Goal: Information Seeking & Learning: Check status

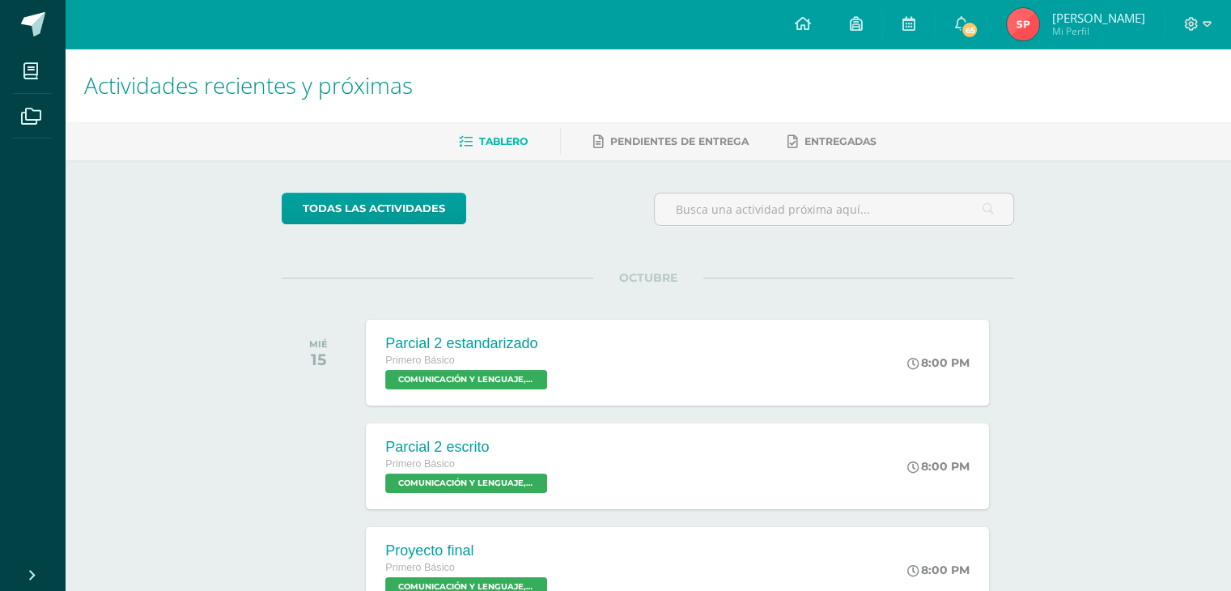
click at [1039, 29] on img at bounding box center [1023, 24] width 32 height 32
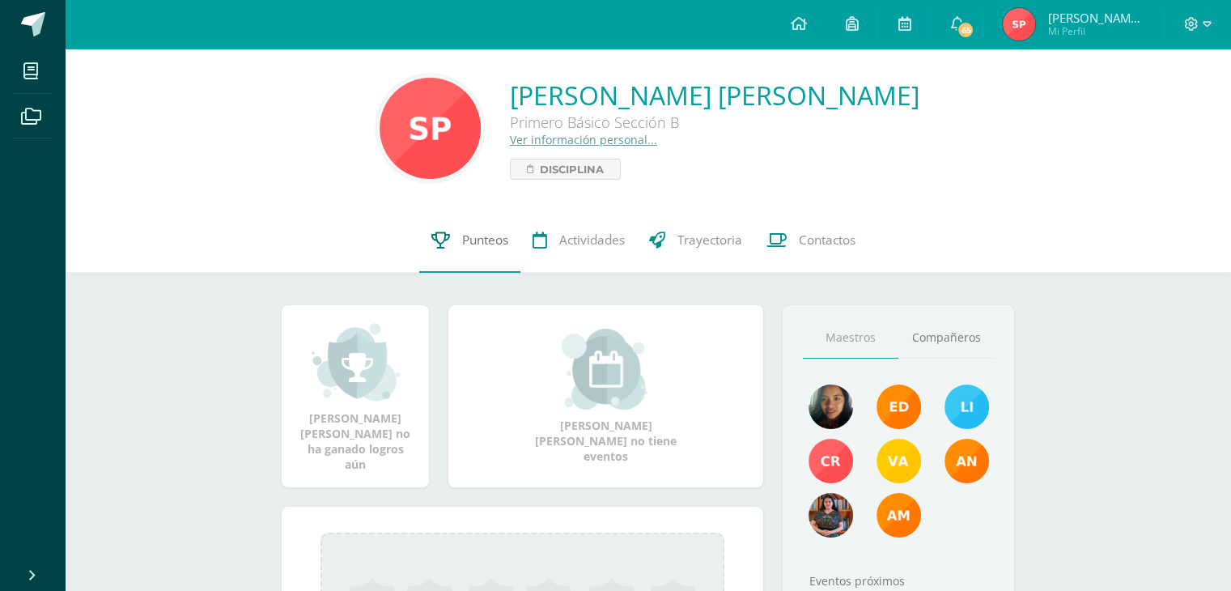
click at [471, 243] on span "Punteos" at bounding box center [485, 239] width 46 height 17
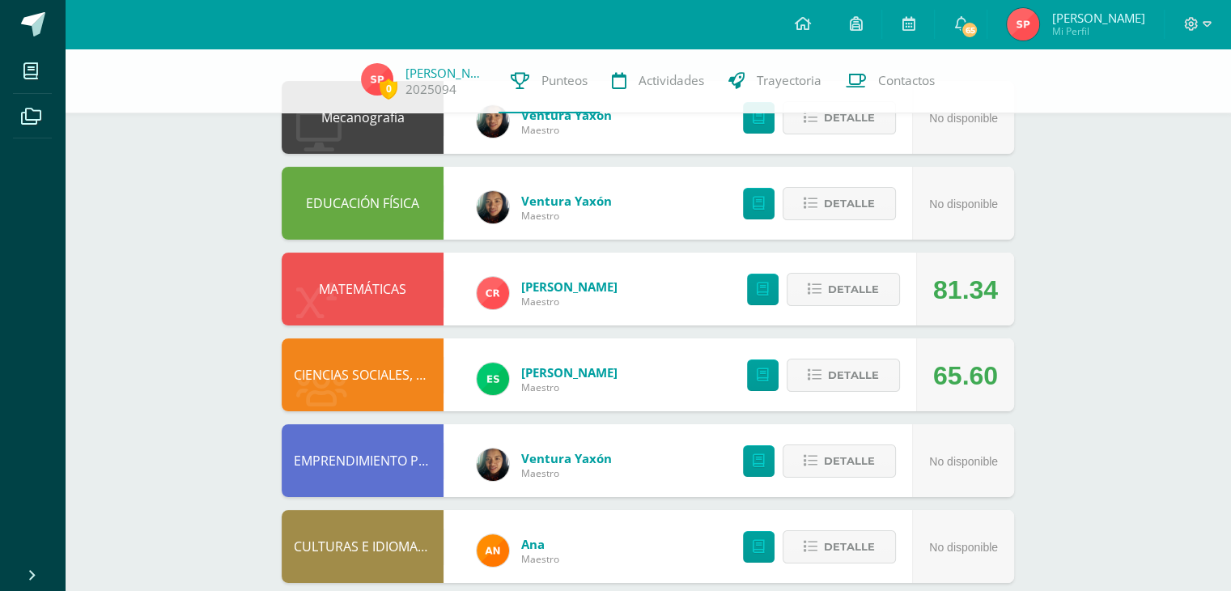
scroll to position [243, 0]
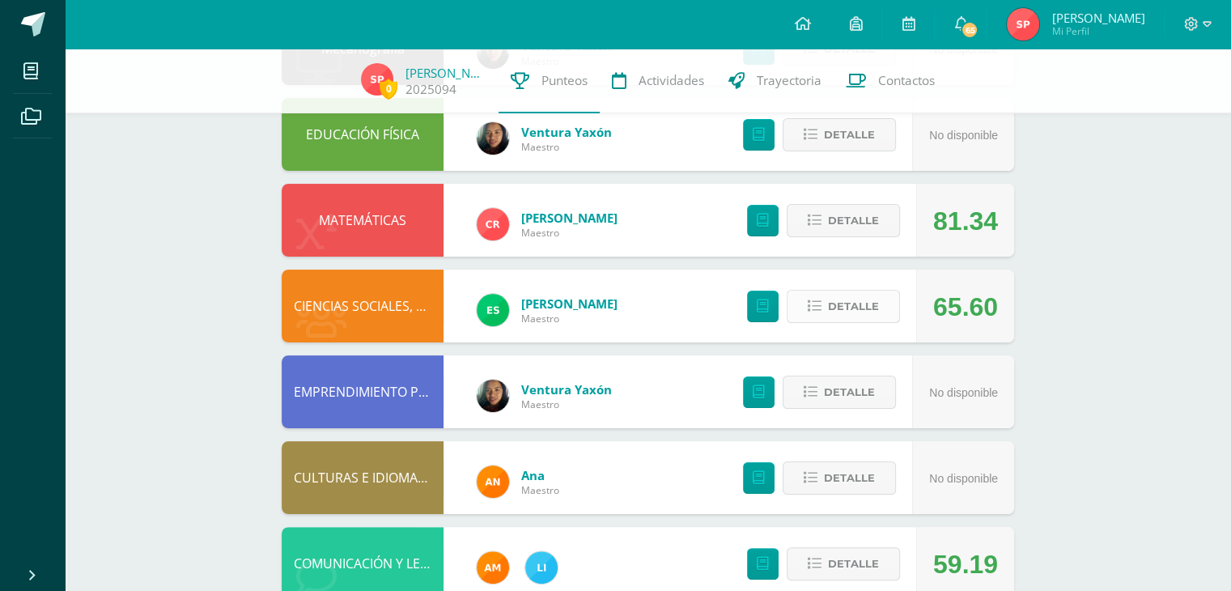
click at [819, 298] on button "Detalle" at bounding box center [842, 306] width 113 height 33
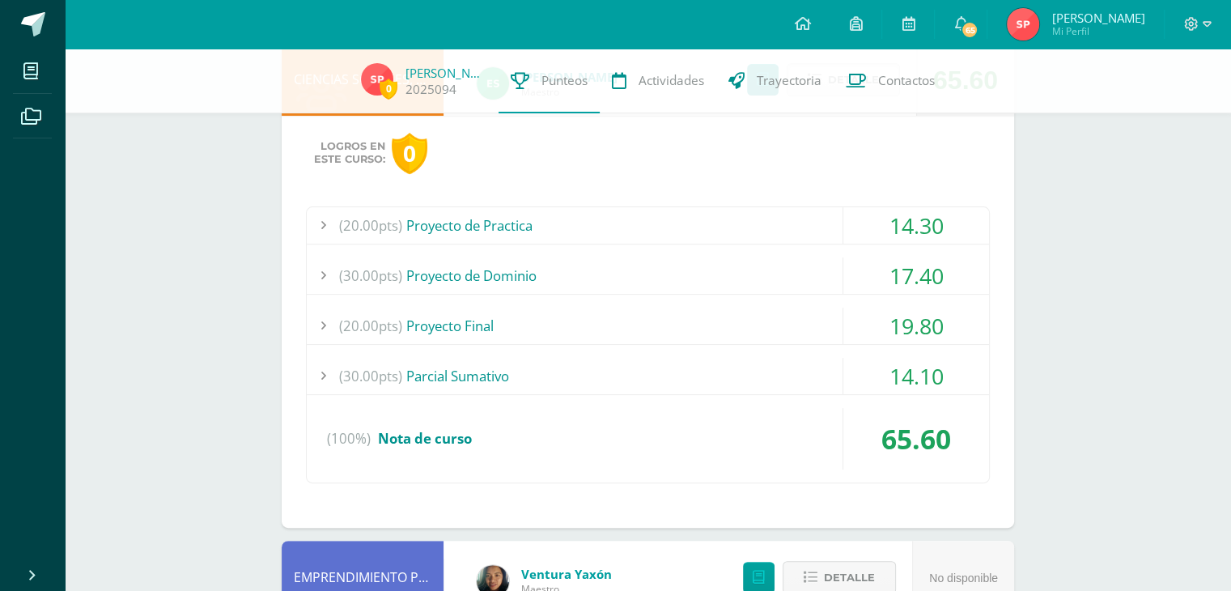
scroll to position [324, 0]
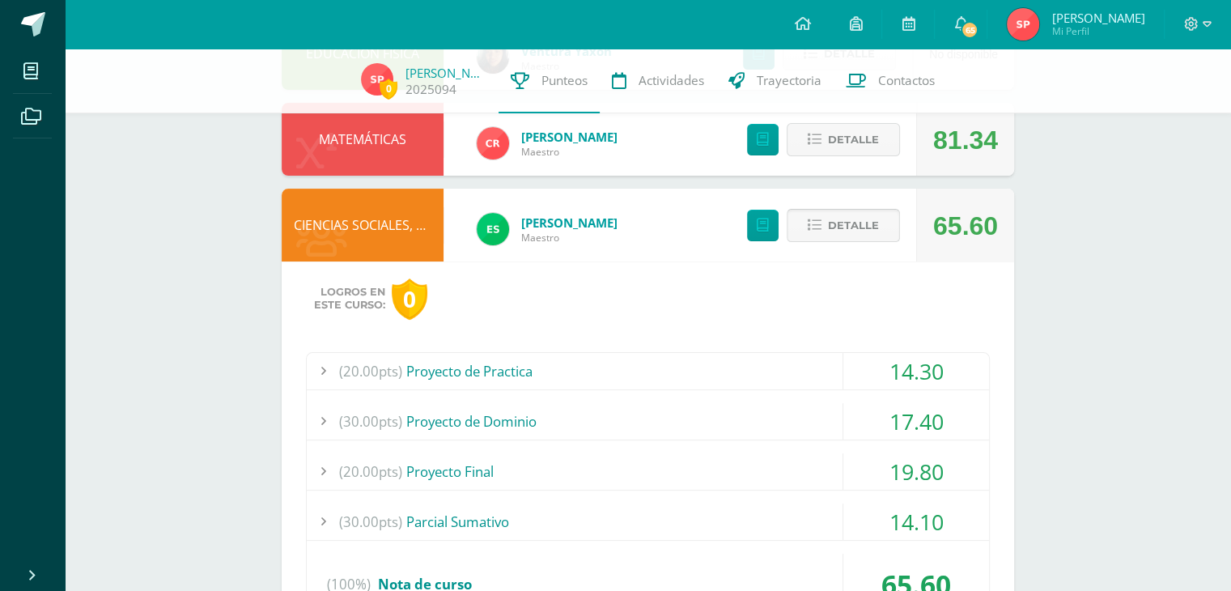
click at [816, 234] on button "Detalle" at bounding box center [842, 225] width 113 height 33
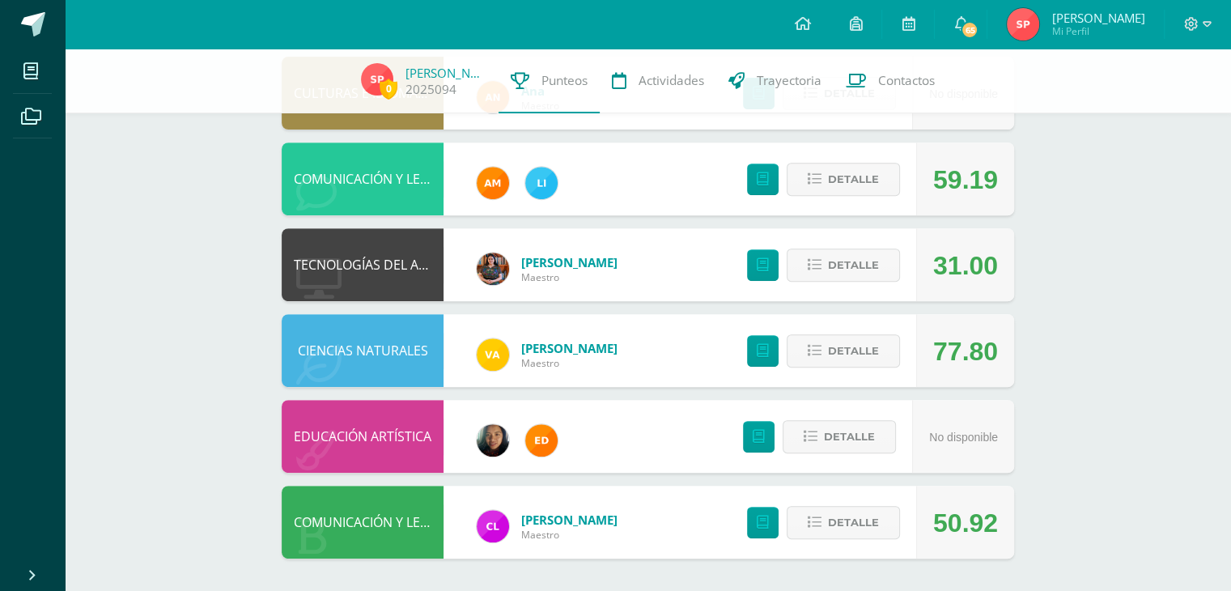
scroll to position [628, 0]
click at [855, 526] on span "Detalle" at bounding box center [853, 522] width 51 height 30
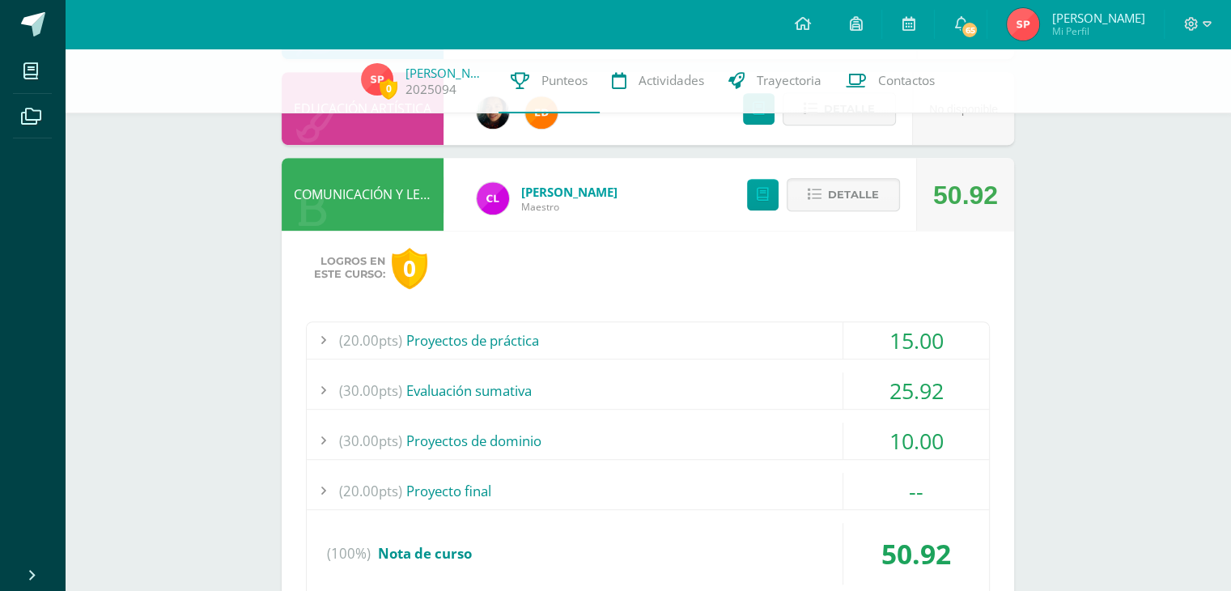
scroll to position [952, 0]
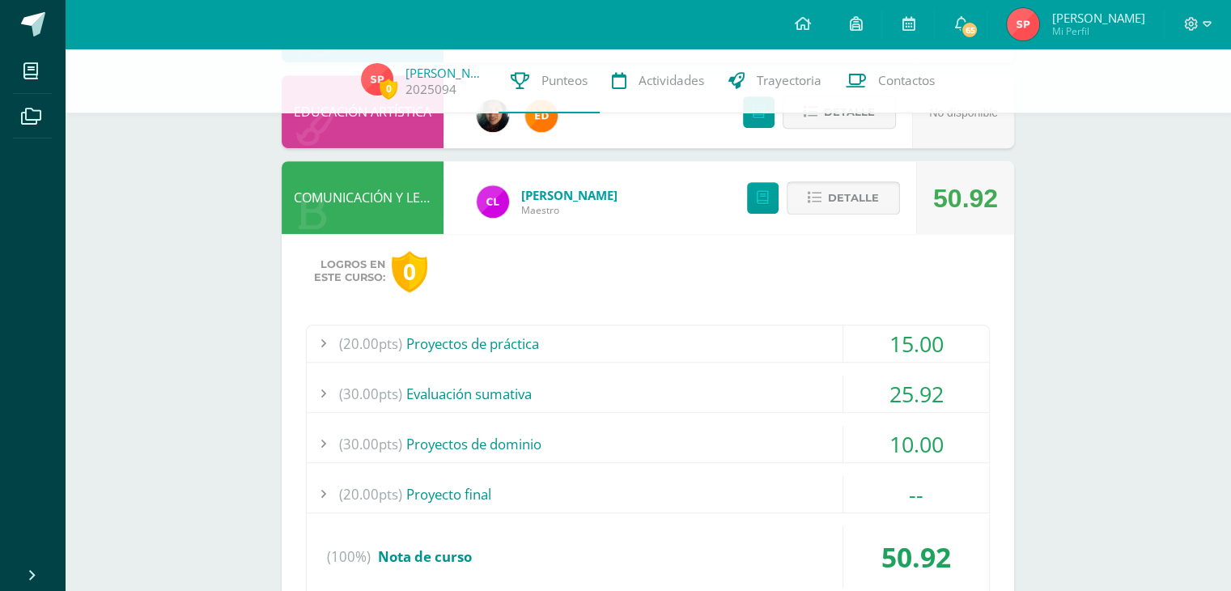
click at [838, 208] on span "Detalle" at bounding box center [853, 198] width 51 height 30
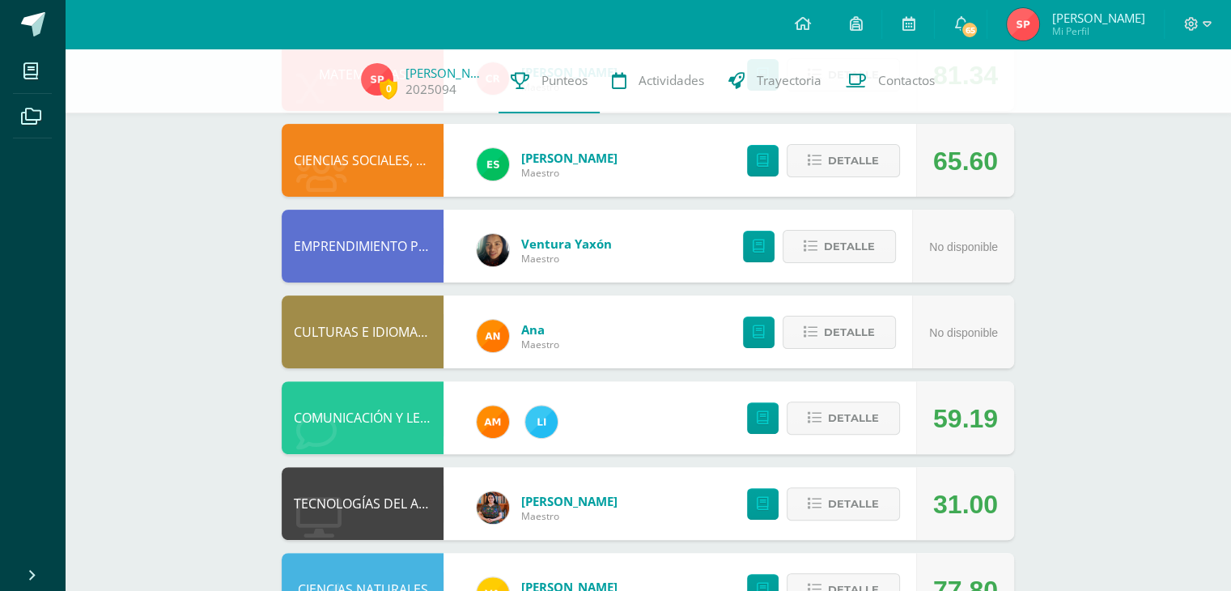
scroll to position [405, 0]
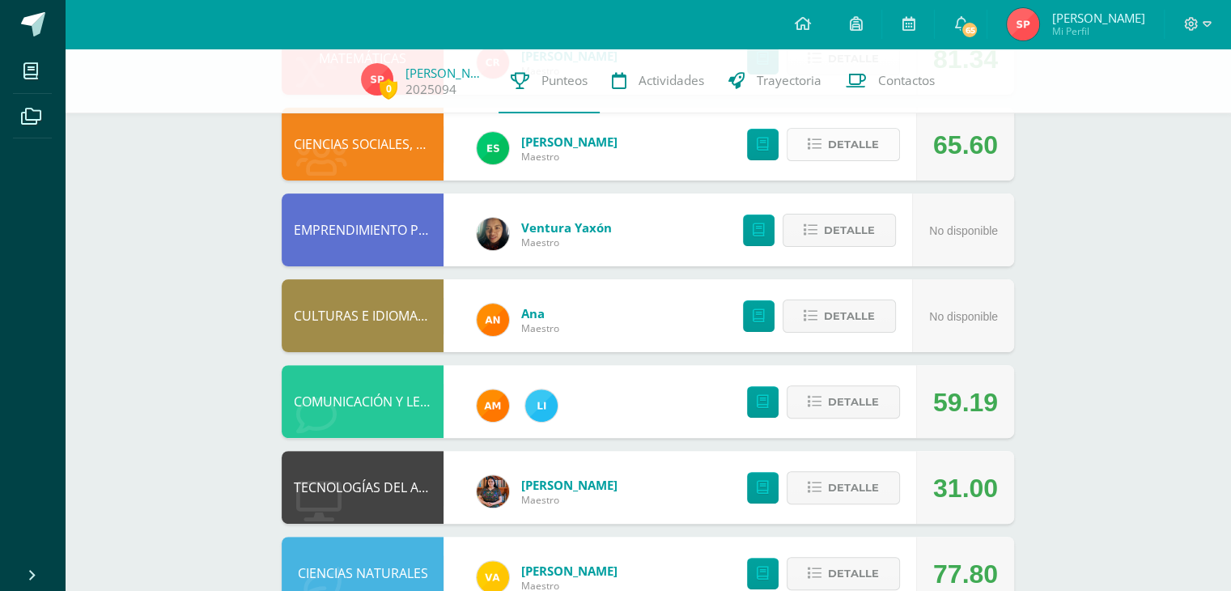
click at [851, 151] on span "Detalle" at bounding box center [853, 144] width 51 height 30
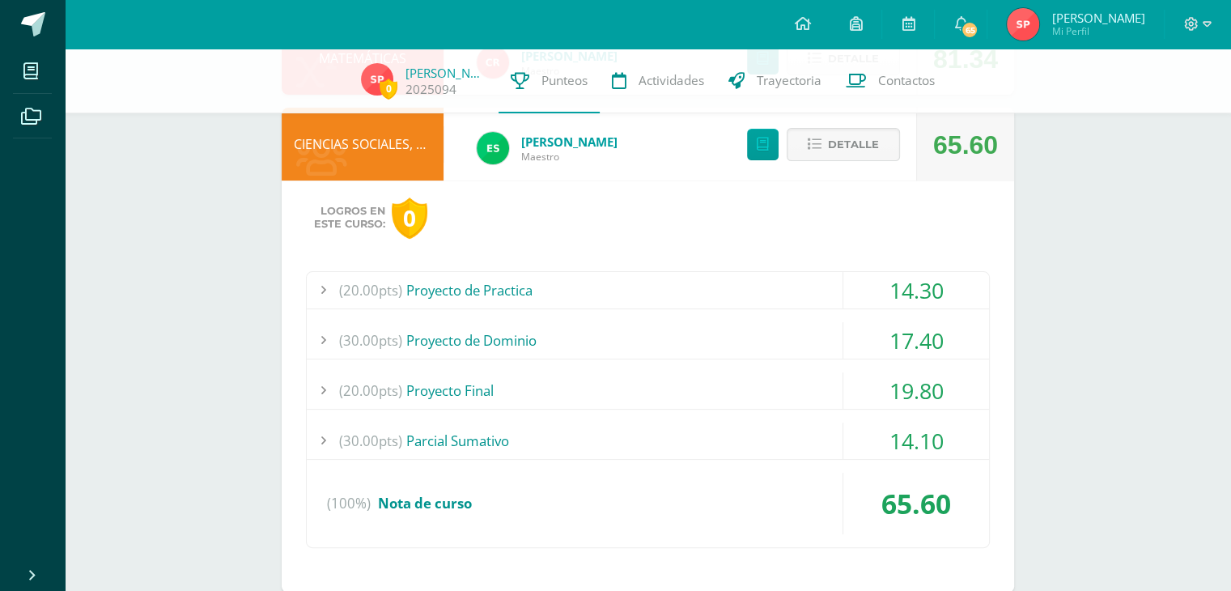
drag, startPoint x: 460, startPoint y: 288, endPoint x: 411, endPoint y: 317, distance: 56.6
click at [411, 317] on div "(20.00pts) Proyecto de Practica 14.30 (5.0pts) Ficha- [PERSON_NAME] 4.00 (5.0pt…" at bounding box center [648, 409] width 684 height 277
click at [591, 240] on div "Logros en este curso: 0 (20.00pts) Proyecto de Practica 14.30 (5.0pts) Ficha- […" at bounding box center [648, 386] width 732 height 412
click at [524, 286] on div "(20.00pts) Proyecto de Practica" at bounding box center [648, 290] width 682 height 36
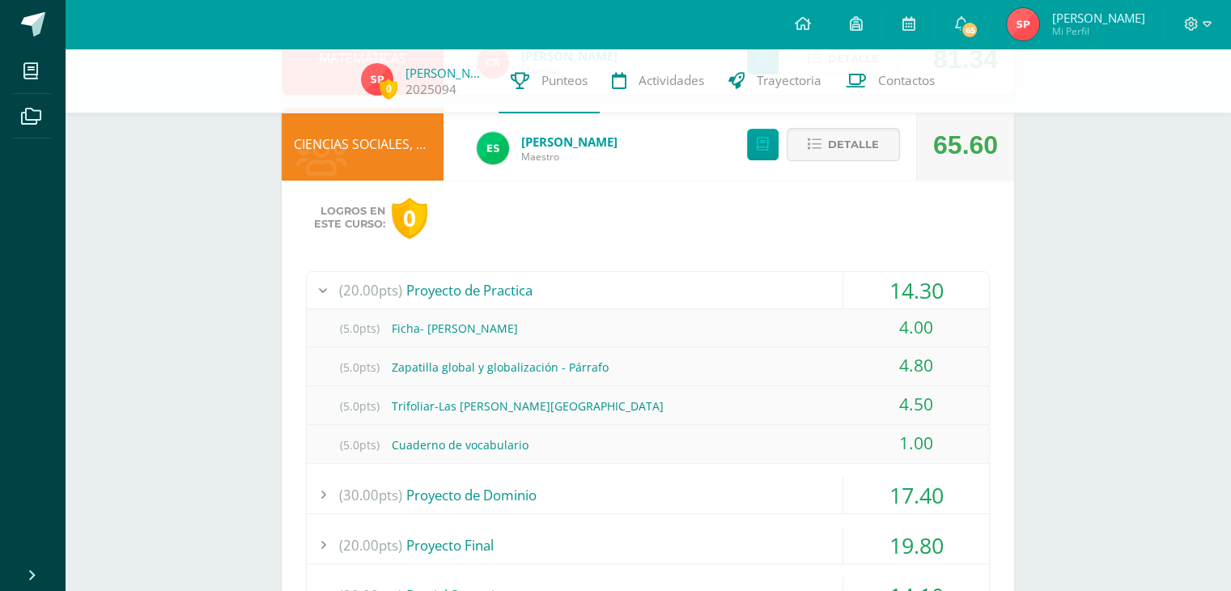
drag, startPoint x: 498, startPoint y: 292, endPoint x: 490, endPoint y: 299, distance: 11.0
click at [490, 299] on div "(20.00pts) Proyecto de Practica" at bounding box center [648, 290] width 682 height 36
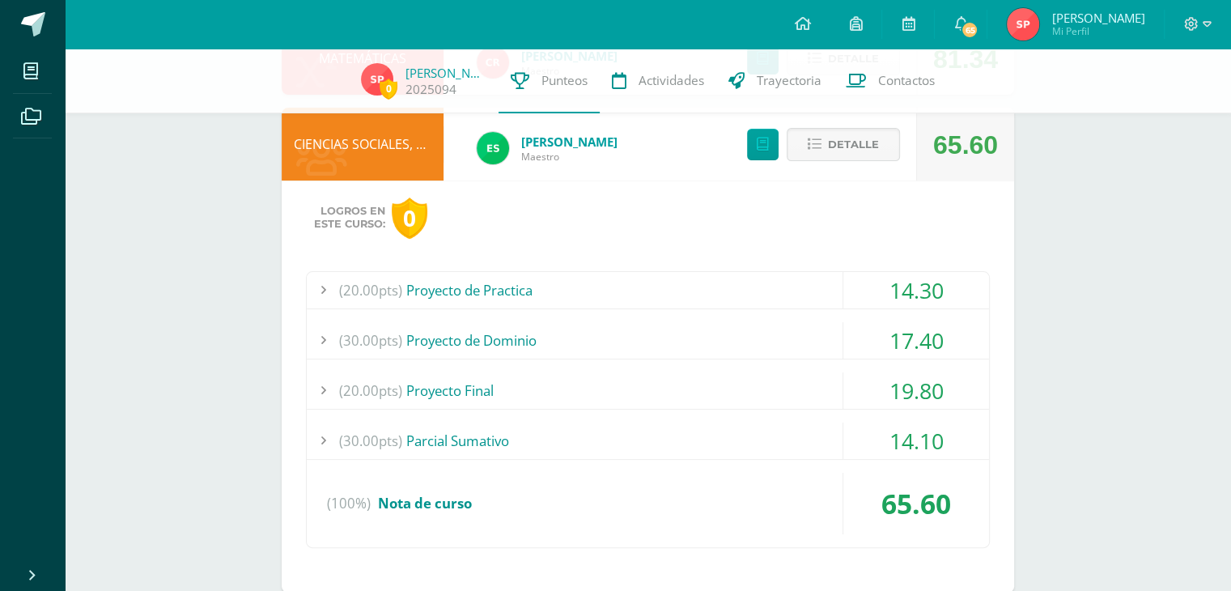
click at [552, 341] on div "(30.00pts) Proyecto de Dominio" at bounding box center [648, 340] width 682 height 36
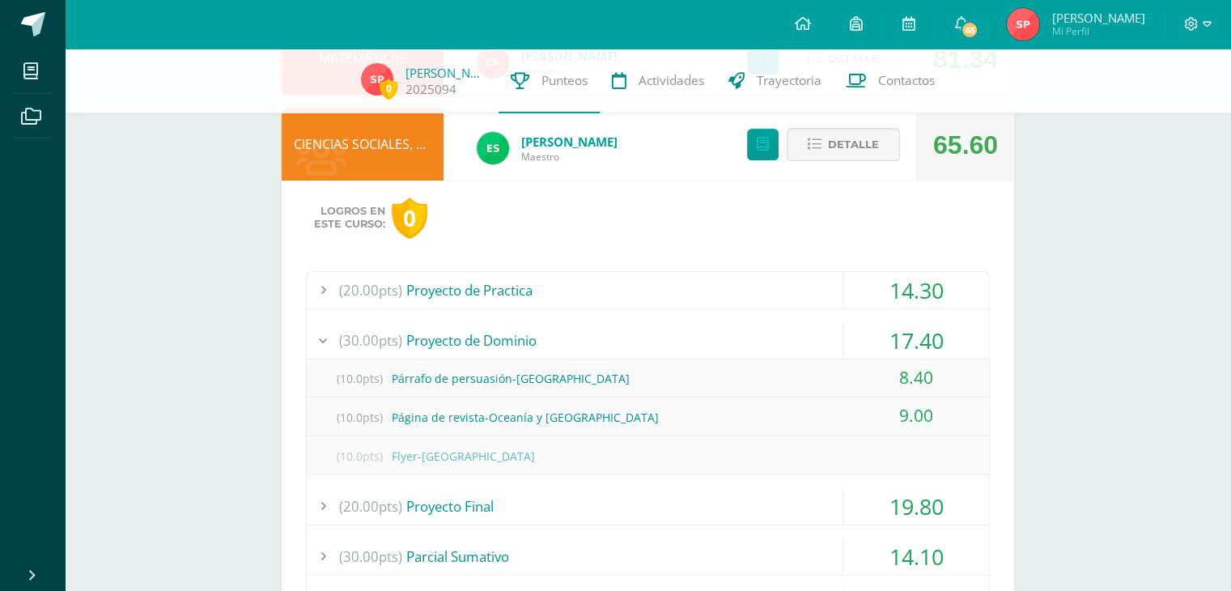
click at [396, 340] on span "(30.00pts)" at bounding box center [370, 340] width 63 height 36
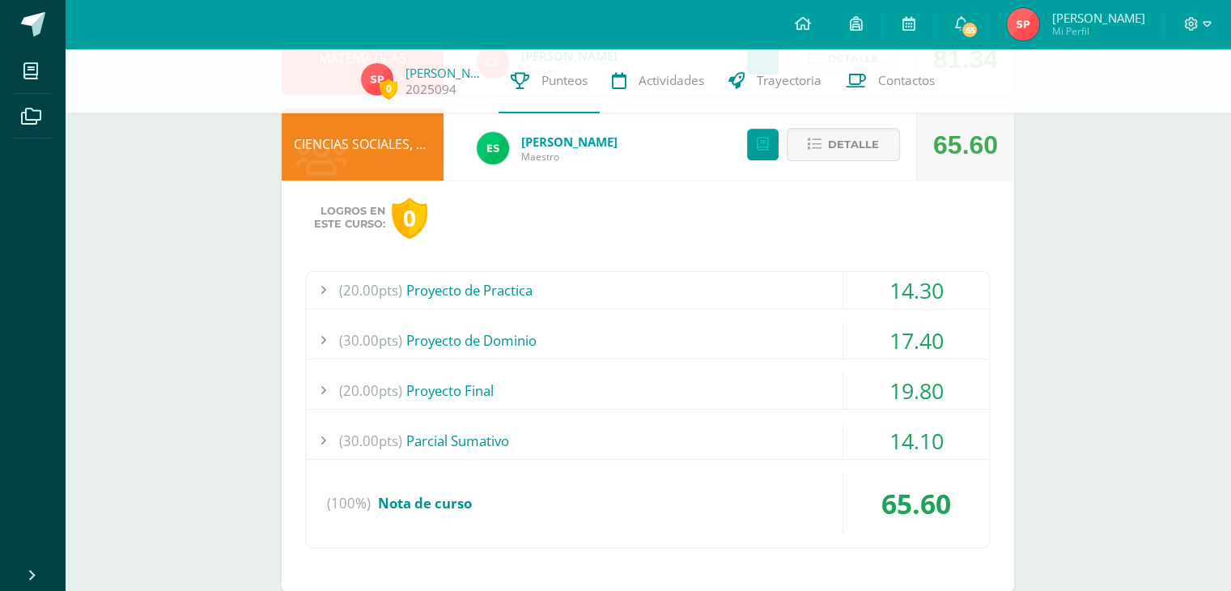
click at [443, 399] on div "(20.00pts) Proyecto Final" at bounding box center [648, 390] width 682 height 36
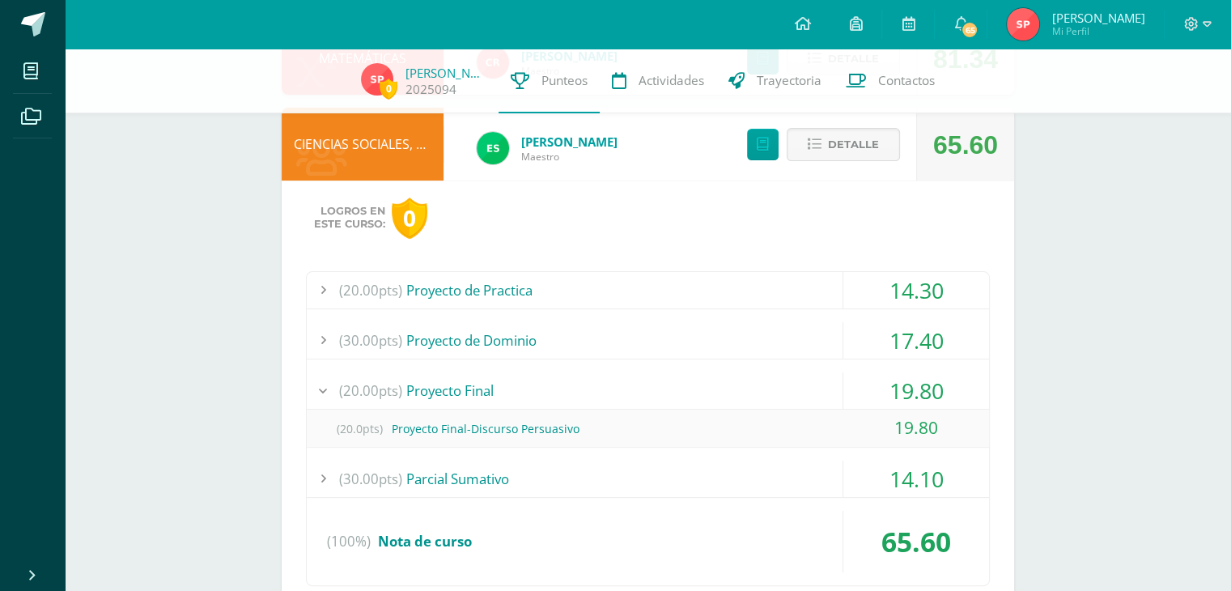
click at [444, 388] on div "(20.00pts) Proyecto Final" at bounding box center [648, 390] width 682 height 36
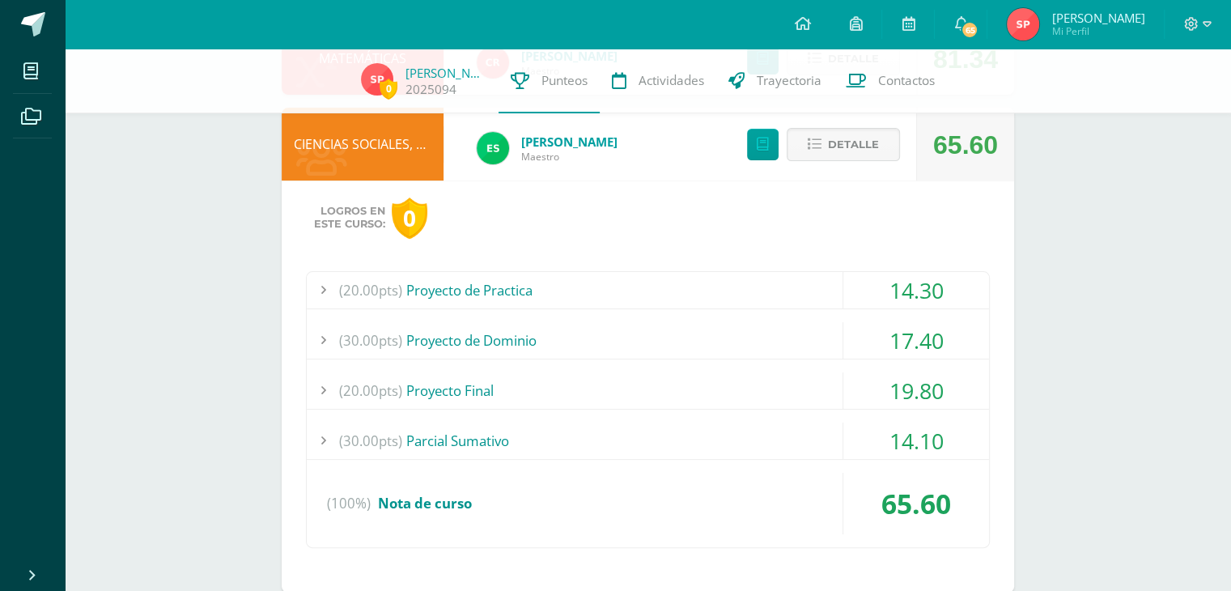
click at [461, 435] on div "(30.00pts) [GEOGRAPHIC_DATA]" at bounding box center [648, 440] width 682 height 36
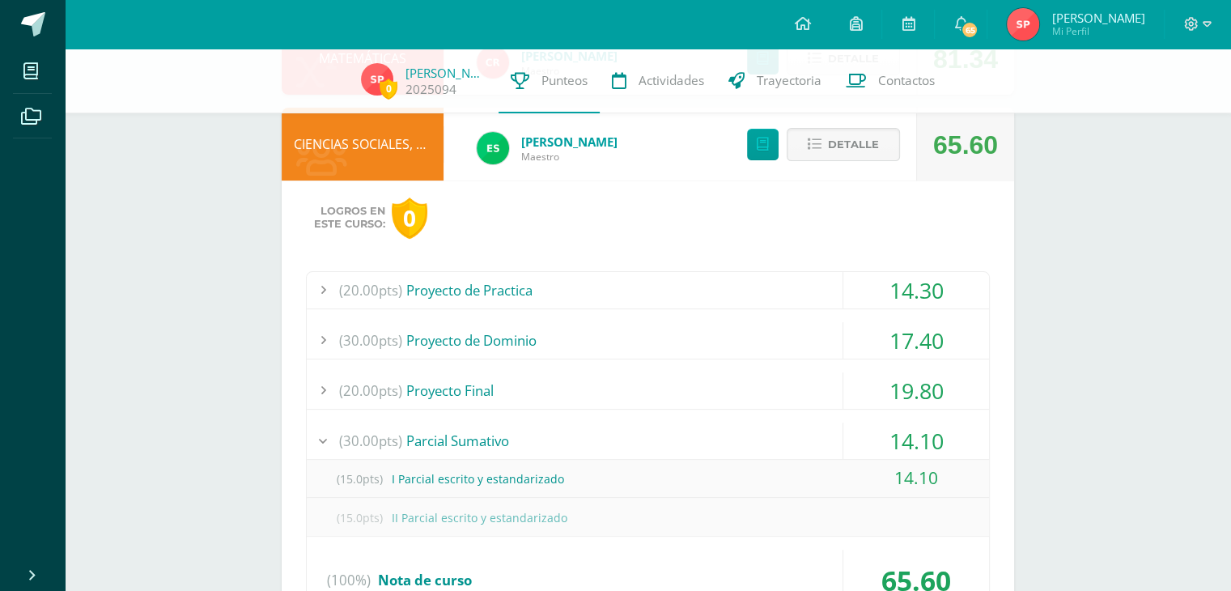
click at [404, 463] on div "(15.0pts) I Parcial escrito y estandarizado" at bounding box center [648, 478] width 682 height 36
click at [405, 443] on div "(30.00pts) [GEOGRAPHIC_DATA]" at bounding box center [648, 440] width 682 height 36
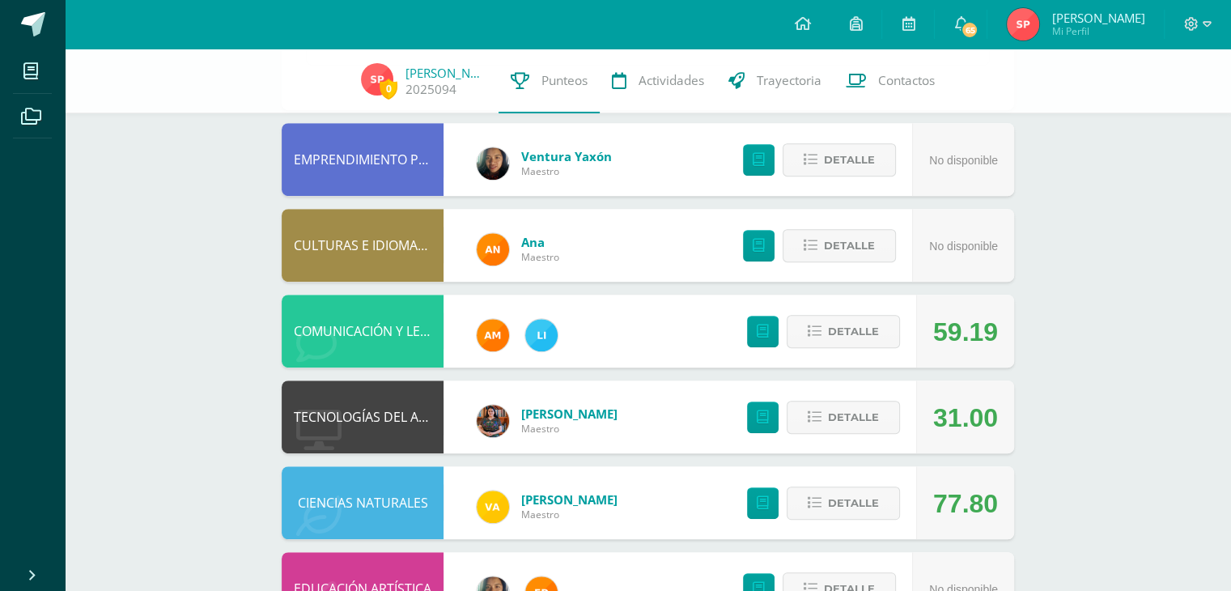
scroll to position [890, 0]
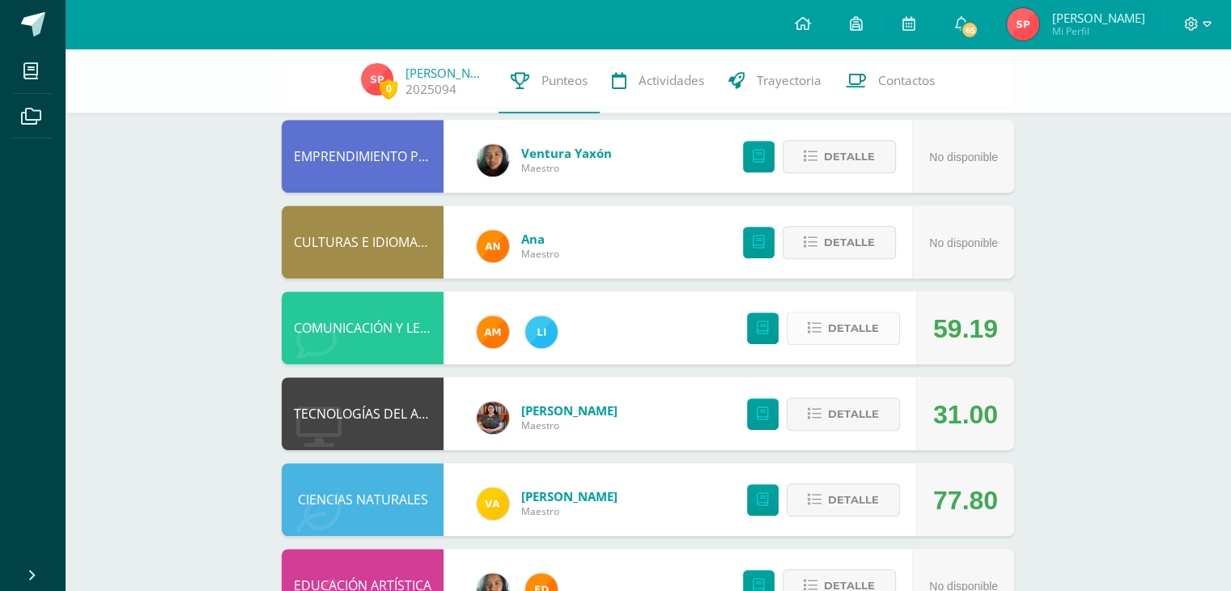
click at [821, 333] on icon at bounding box center [815, 328] width 14 height 14
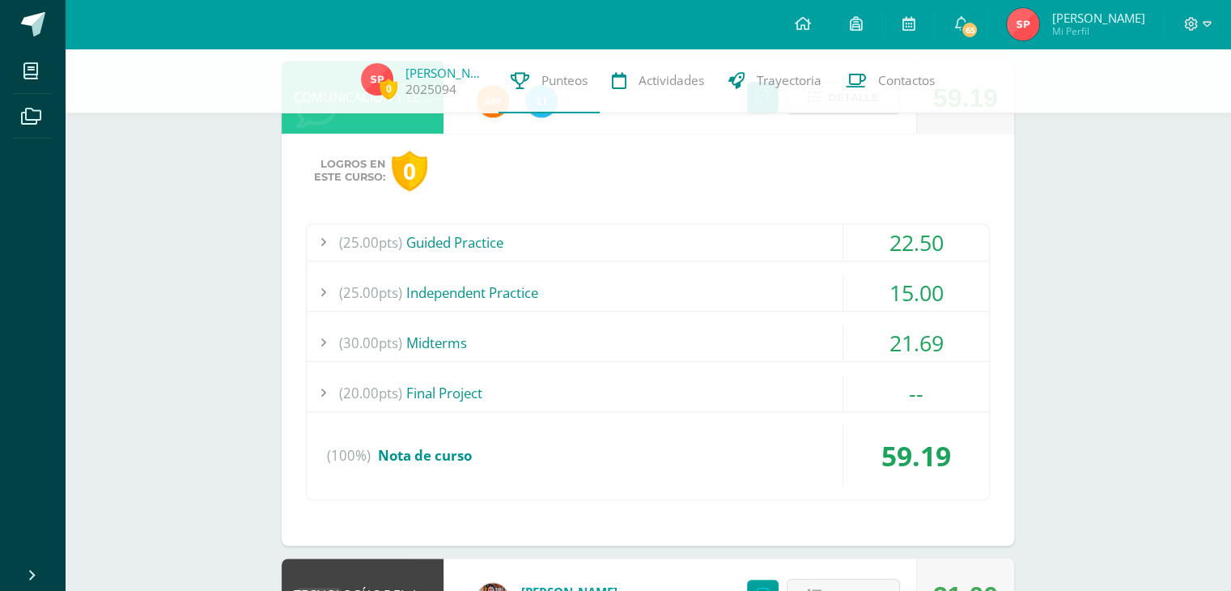
scroll to position [1133, 0]
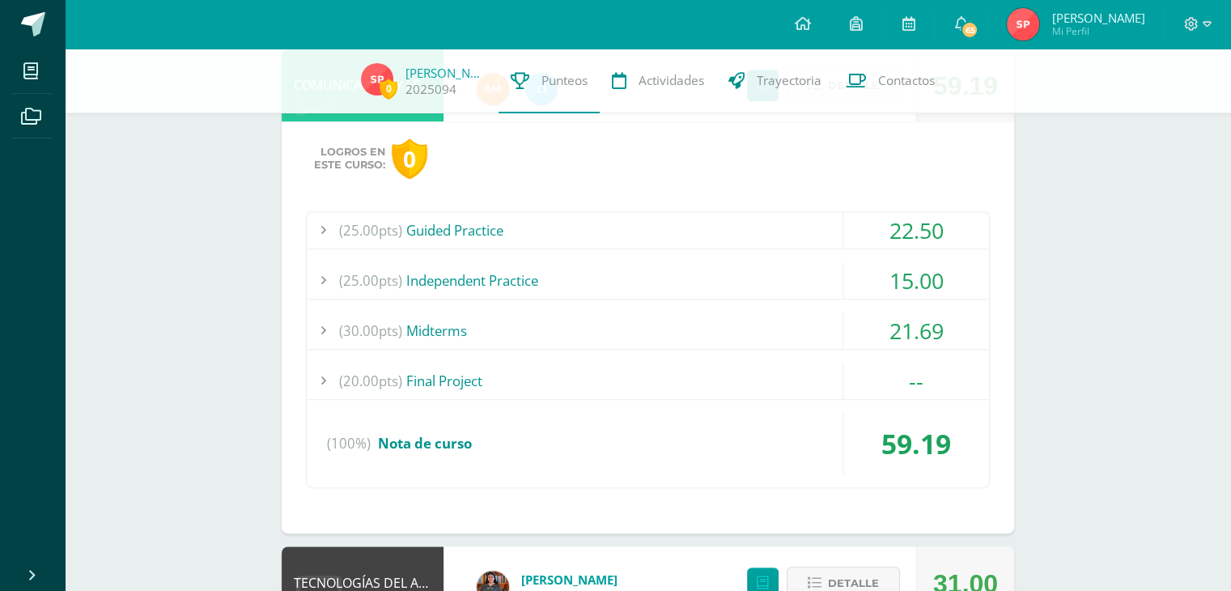
click at [905, 227] on div "22.50" at bounding box center [916, 230] width 146 height 36
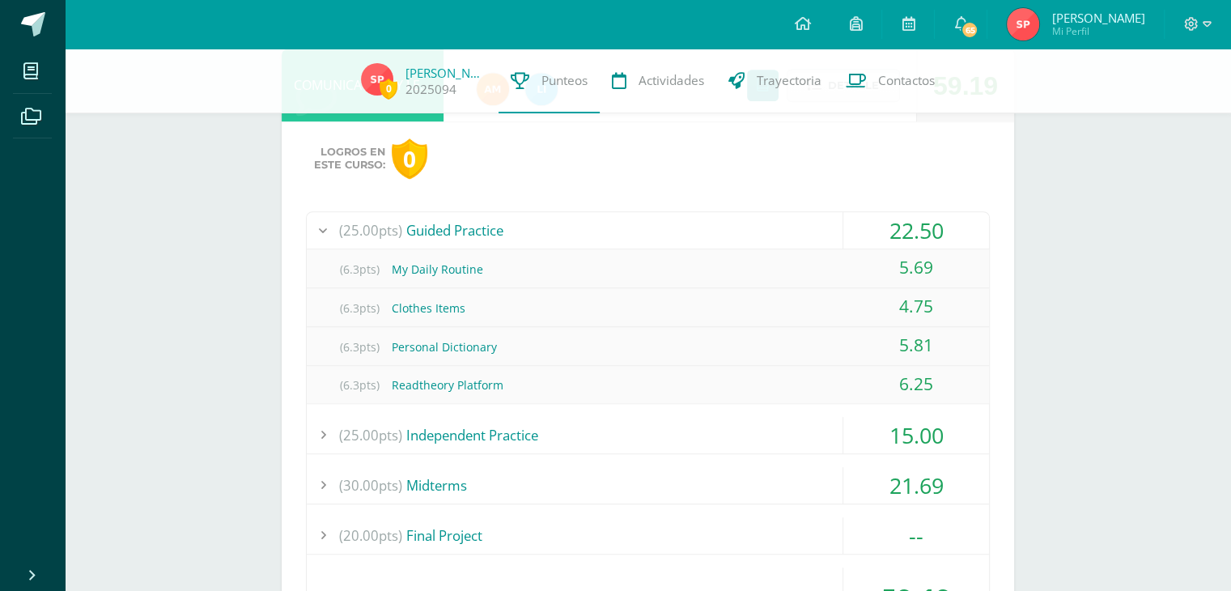
click at [905, 227] on div "22.50" at bounding box center [916, 230] width 146 height 36
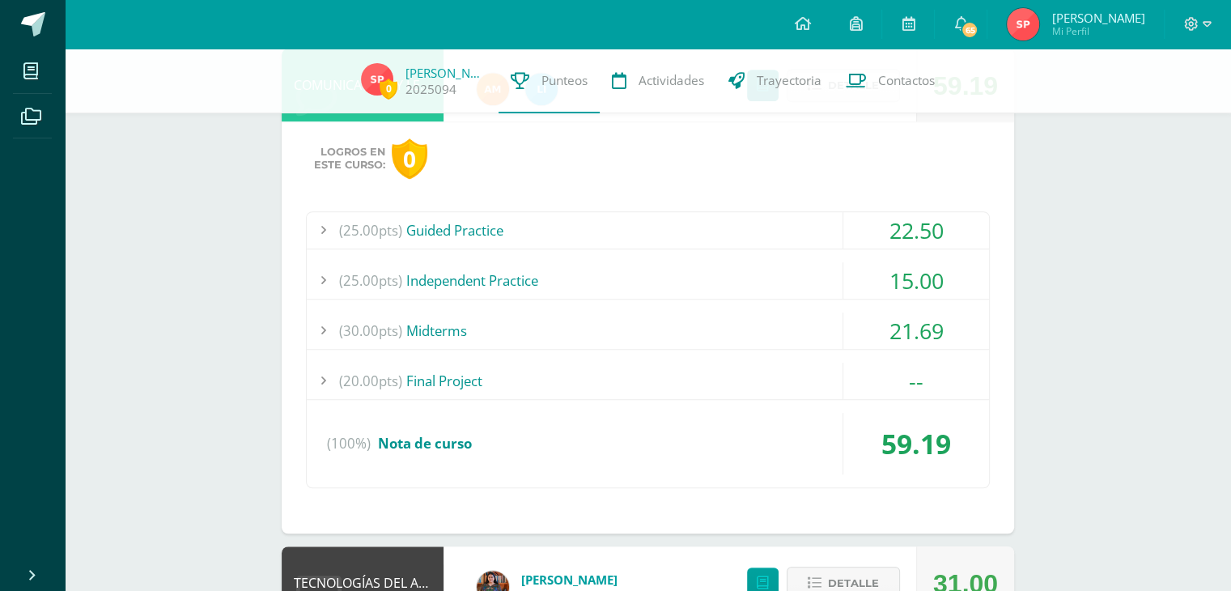
click at [905, 273] on div "15.00" at bounding box center [916, 280] width 146 height 36
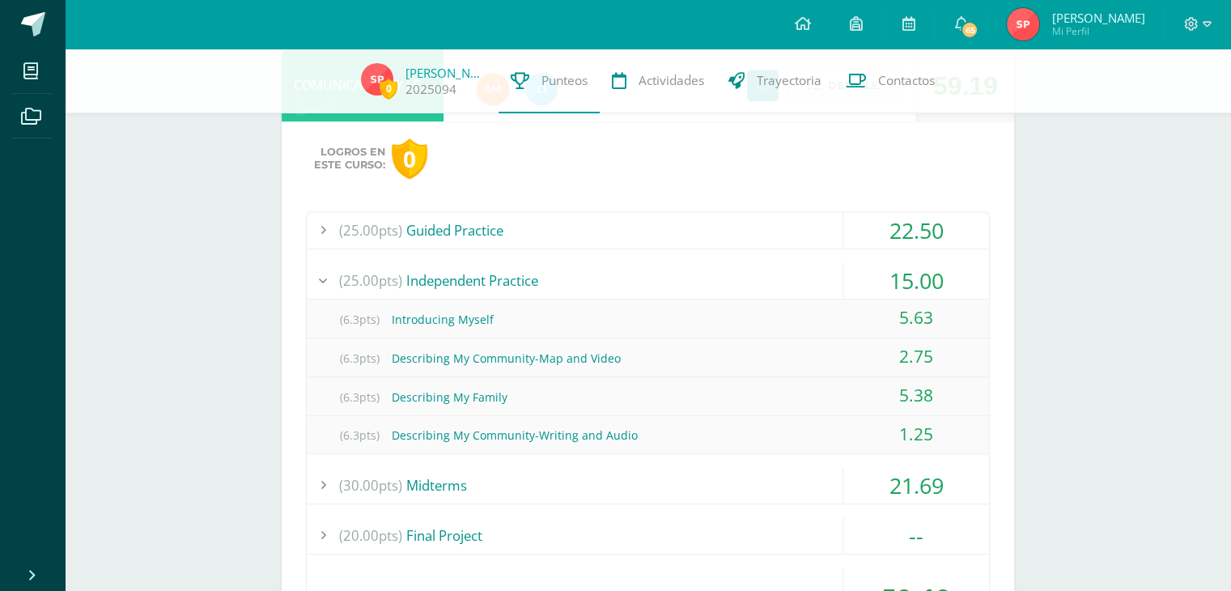
click at [905, 273] on div "15.00" at bounding box center [916, 280] width 146 height 36
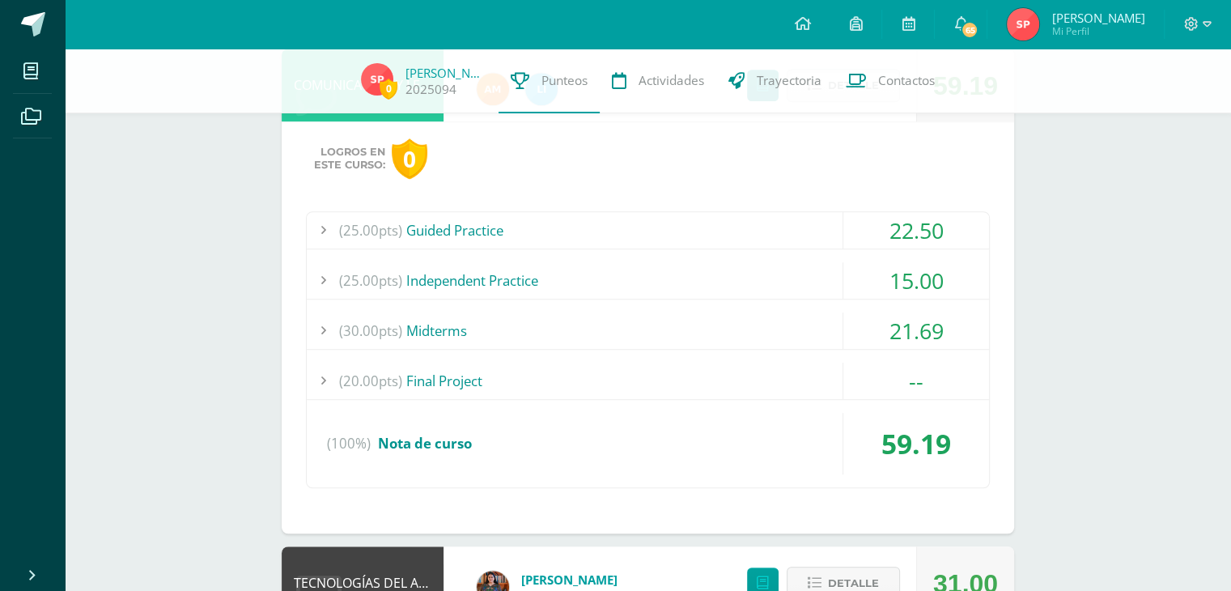
click at [906, 326] on div "21.69" at bounding box center [916, 330] width 146 height 36
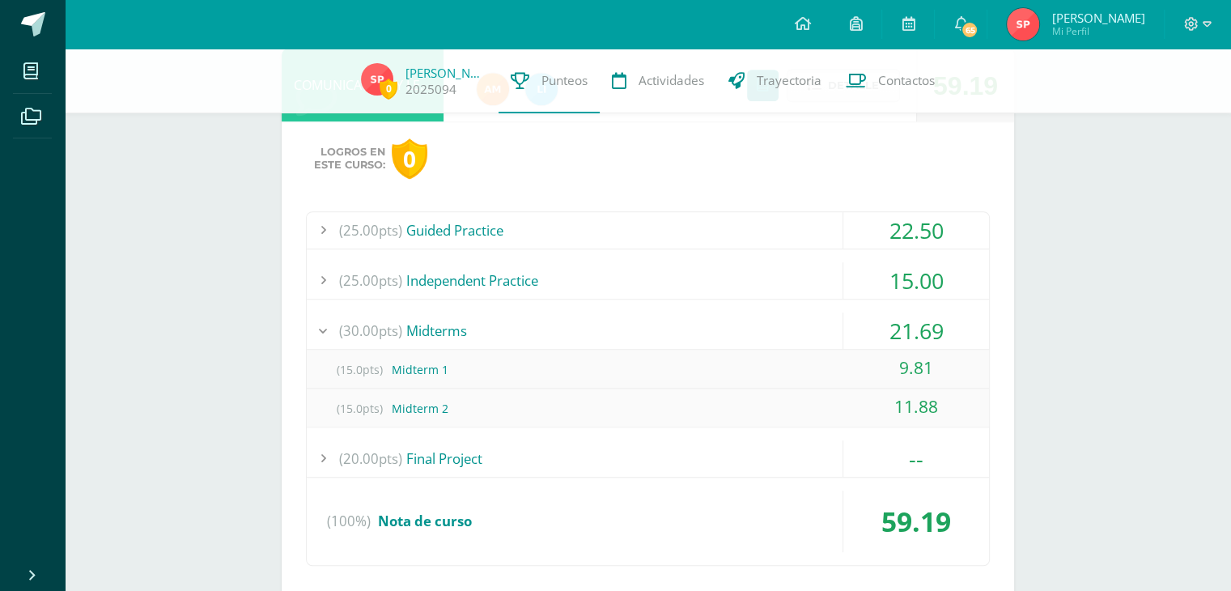
click at [481, 353] on div "(15.0pts) Midterm 1" at bounding box center [648, 369] width 682 height 36
click at [469, 367] on div "(15.0pts) Midterm 1" at bounding box center [648, 369] width 682 height 36
click at [405, 352] on div "(15.0pts) Midterm 1" at bounding box center [648, 369] width 682 height 36
click at [399, 366] on div "(15.0pts) Midterm 1" at bounding box center [648, 369] width 682 height 36
click at [350, 369] on span "(15.0pts)" at bounding box center [359, 369] width 65 height 36
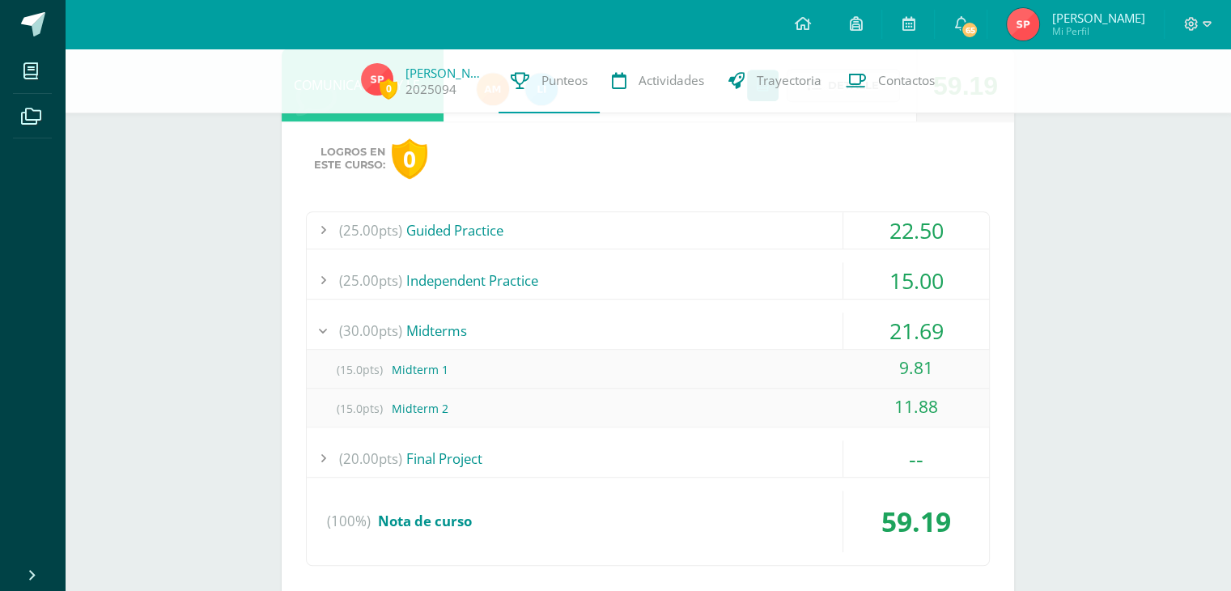
click at [414, 374] on div "(15.0pts) Midterm 1" at bounding box center [648, 369] width 682 height 36
click at [907, 422] on div "11.88" at bounding box center [916, 406] width 146 height 36
click at [919, 335] on div "21.69" at bounding box center [916, 330] width 146 height 36
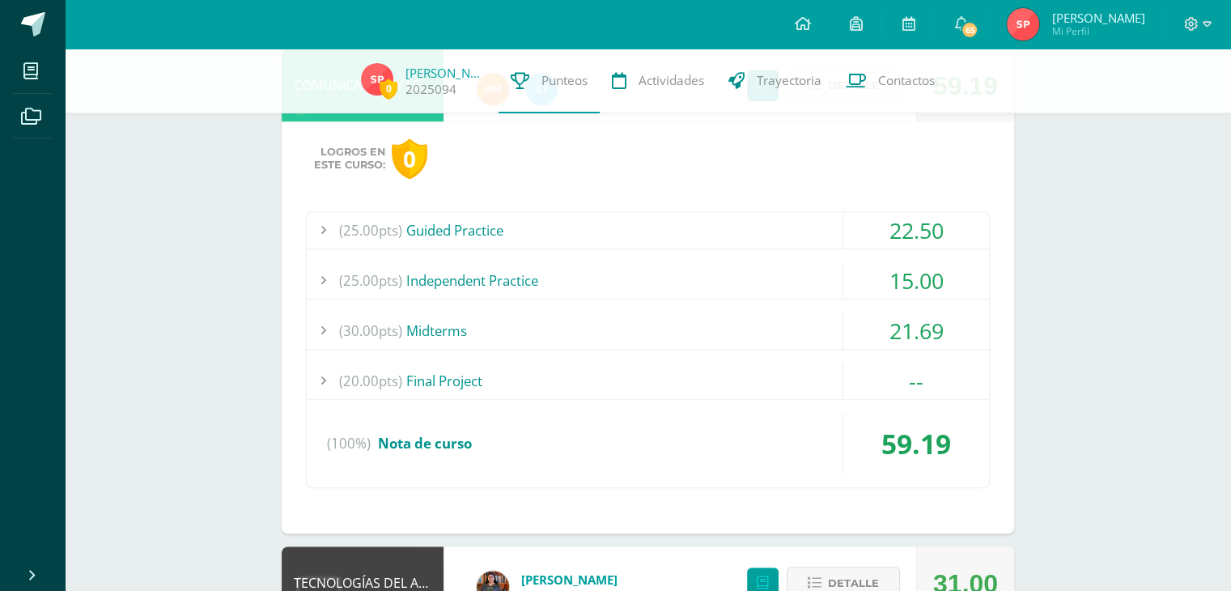
click at [900, 389] on div "--" at bounding box center [916, 380] width 146 height 36
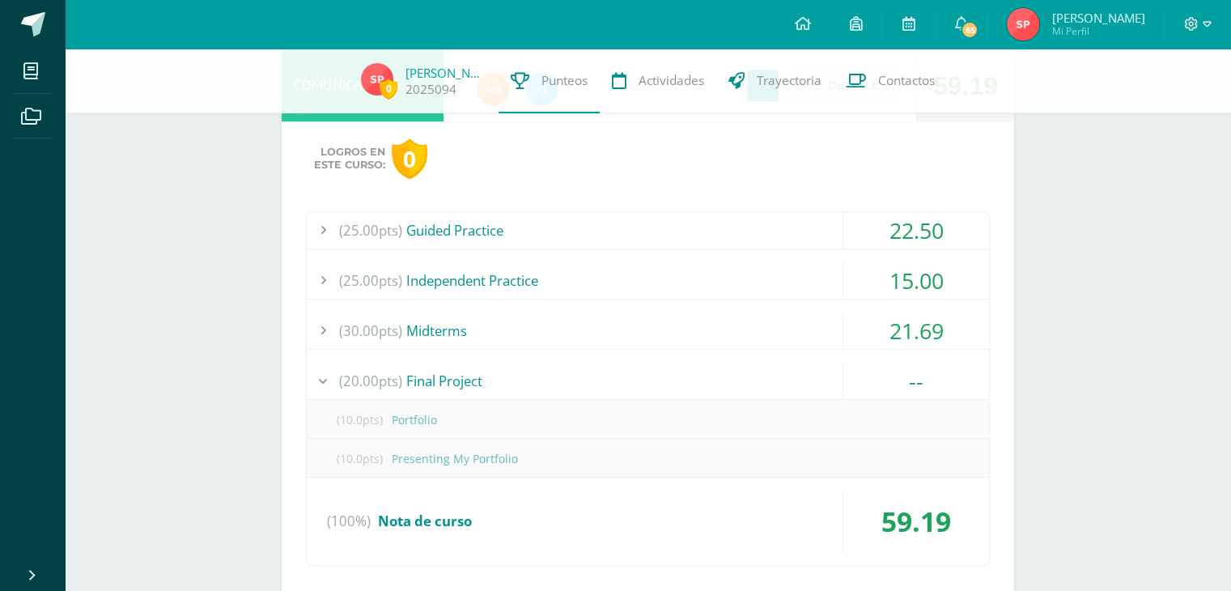
click at [894, 373] on div "--" at bounding box center [916, 380] width 146 height 36
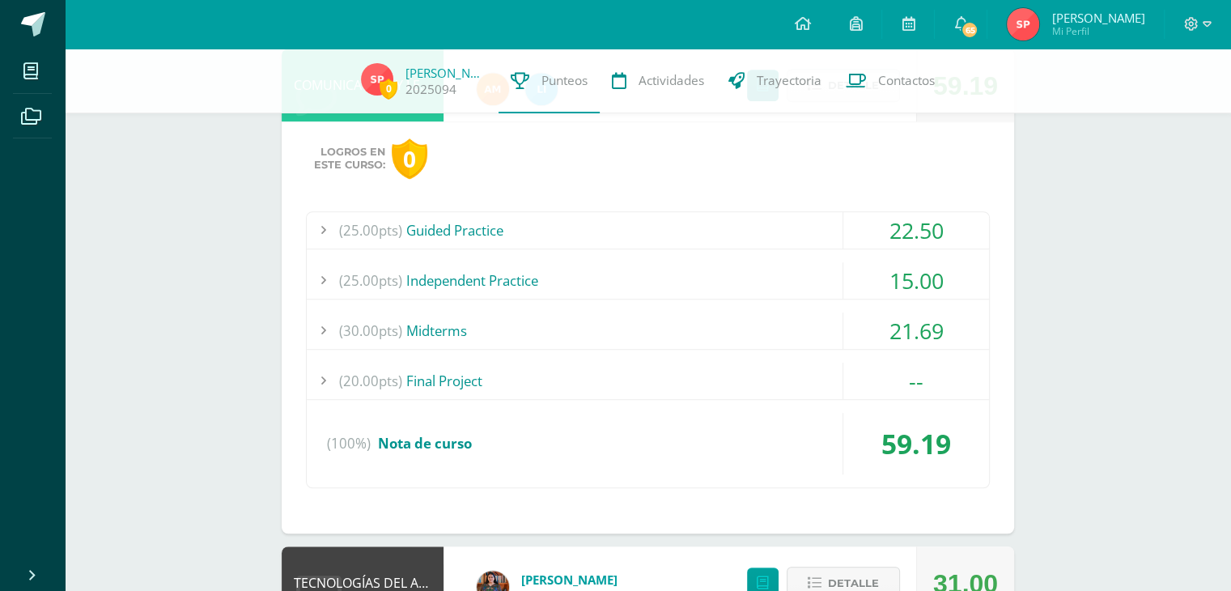
click at [914, 391] on div "--" at bounding box center [916, 380] width 146 height 36
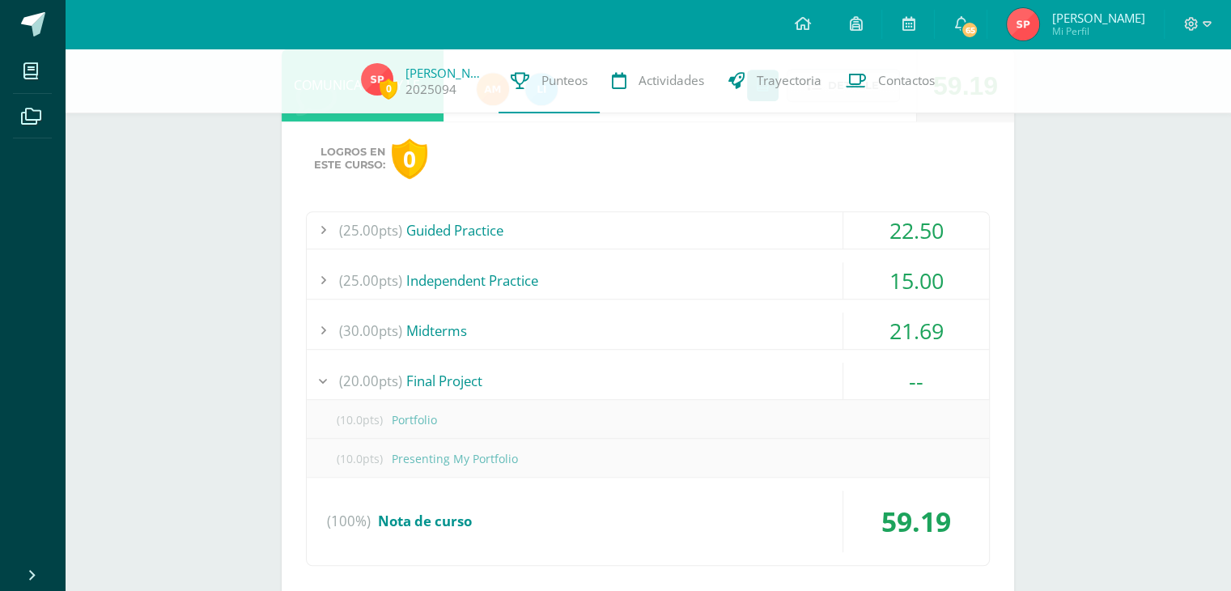
click at [757, 367] on div "(20.00pts) Final Project" at bounding box center [648, 380] width 682 height 36
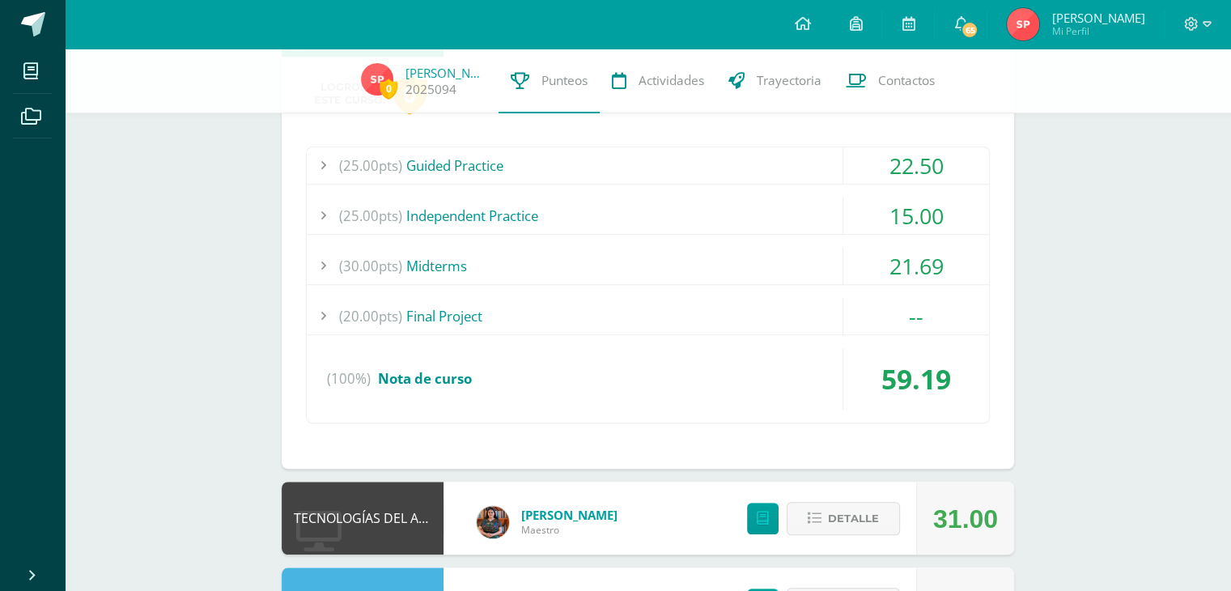
scroll to position [1214, 0]
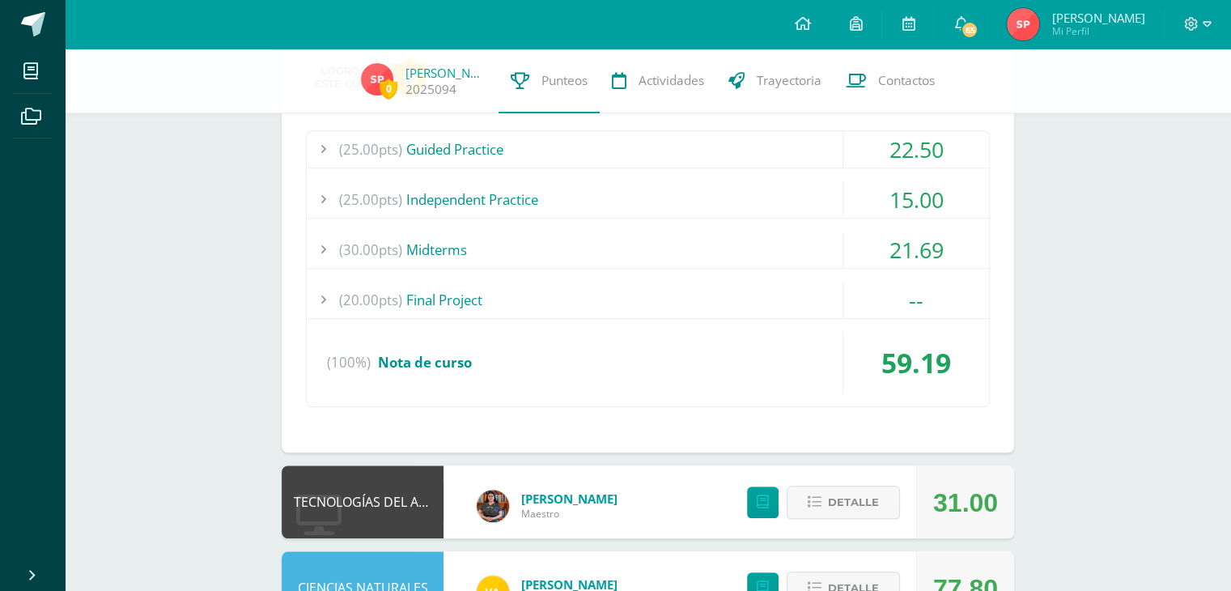
click at [774, 368] on div "(100%) Nota de curso" at bounding box center [648, 362] width 682 height 61
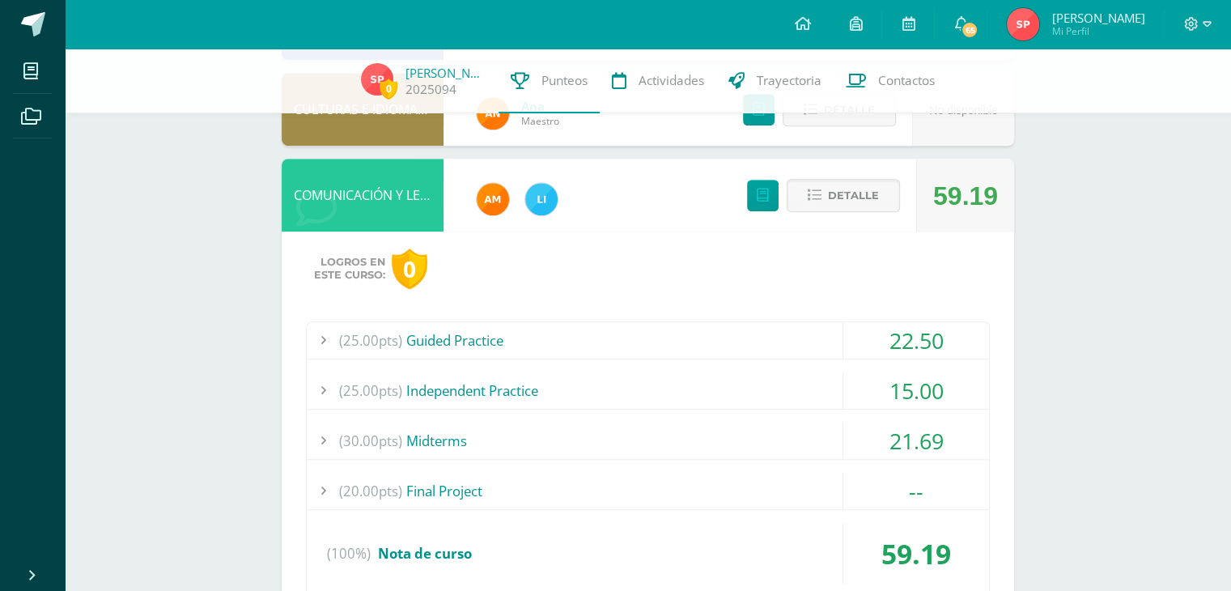
scroll to position [890, 0]
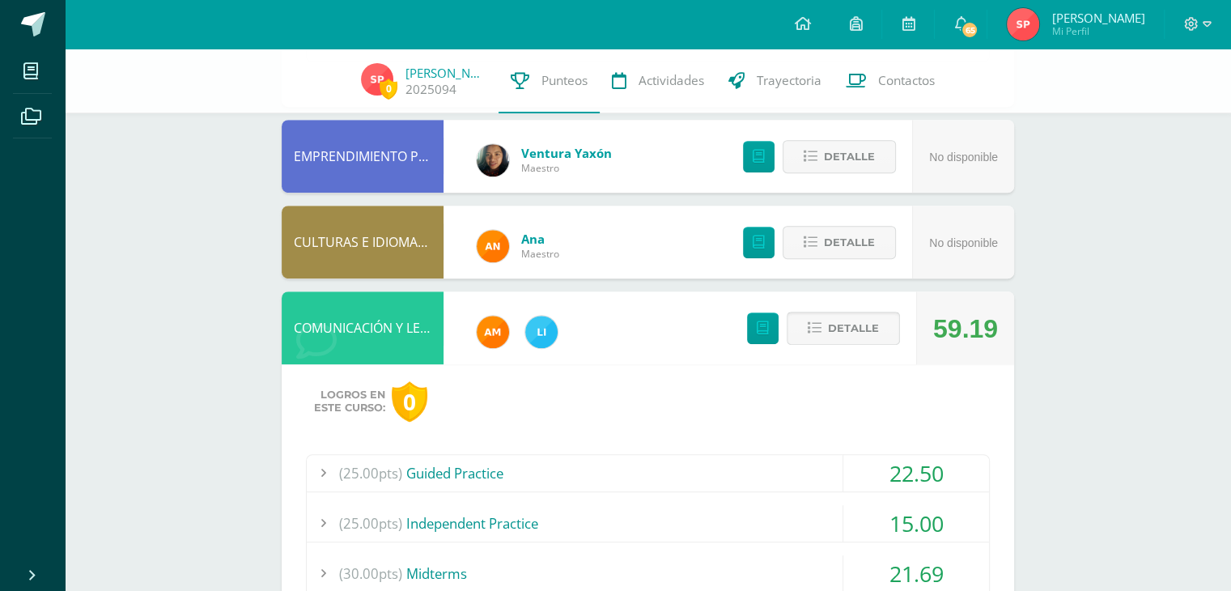
click at [865, 328] on span "Detalle" at bounding box center [853, 328] width 51 height 30
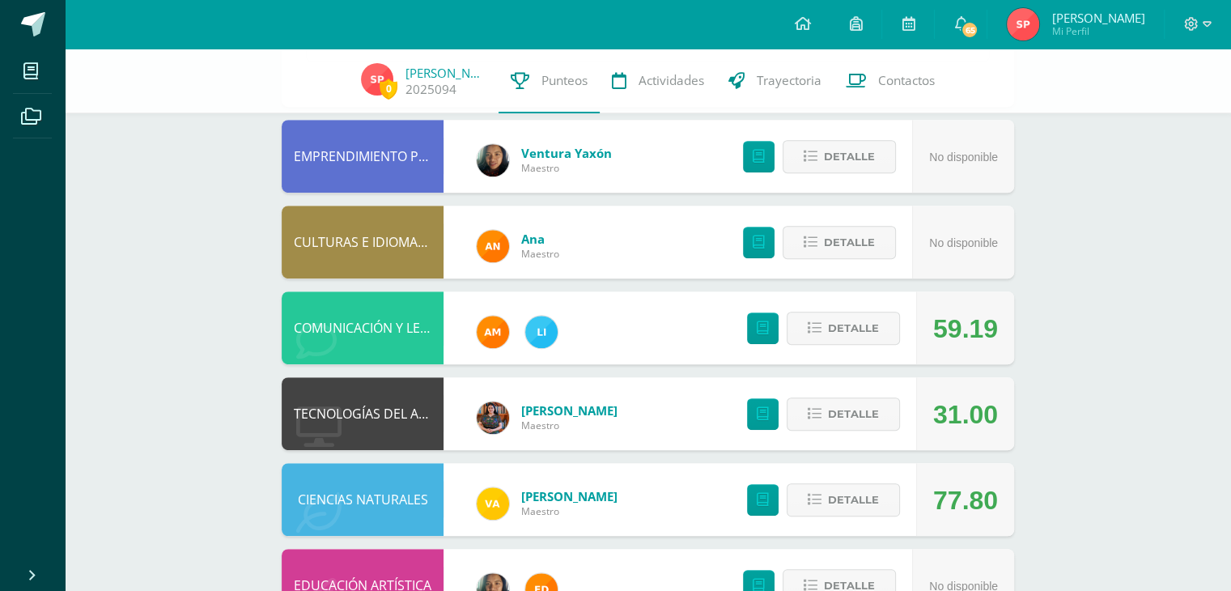
click at [388, 322] on div "COMUNICACIÓN Y LENGUAJE, IDIOMA EXTRANJERO" at bounding box center [363, 327] width 162 height 73
click at [419, 322] on div "COMUNICACIÓN Y LENGUAJE, IDIOMA EXTRANJERO" at bounding box center [363, 327] width 162 height 73
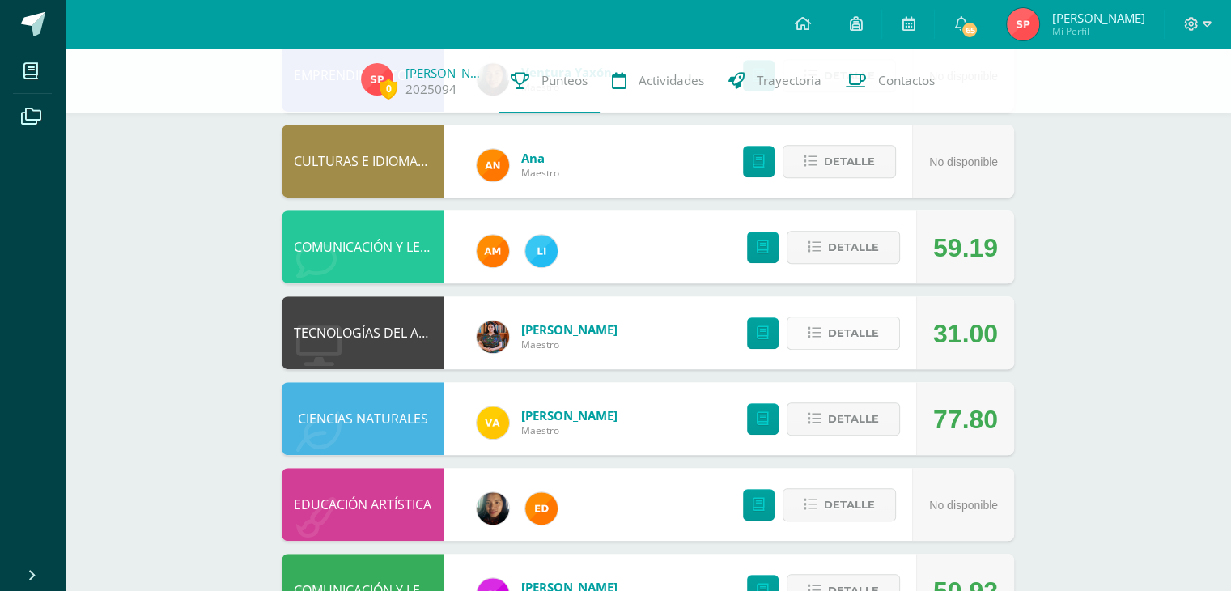
click at [874, 338] on span "Detalle" at bounding box center [853, 333] width 51 height 30
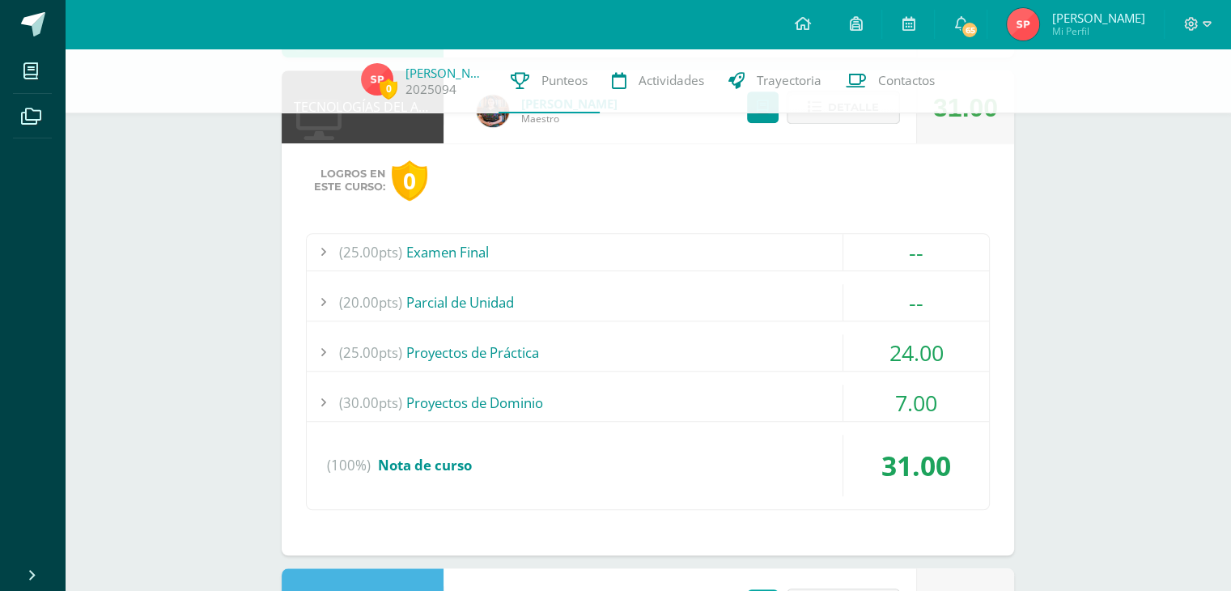
scroll to position [1214, 0]
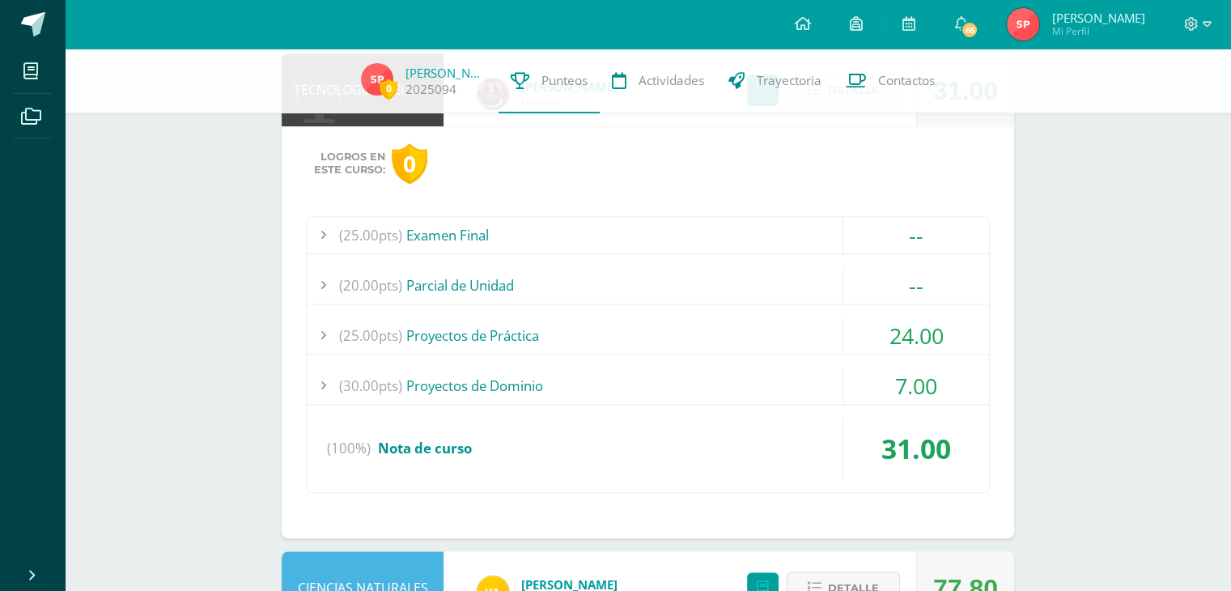
click at [829, 381] on div "(30.00pts) Proyectos de Dominio" at bounding box center [648, 385] width 682 height 36
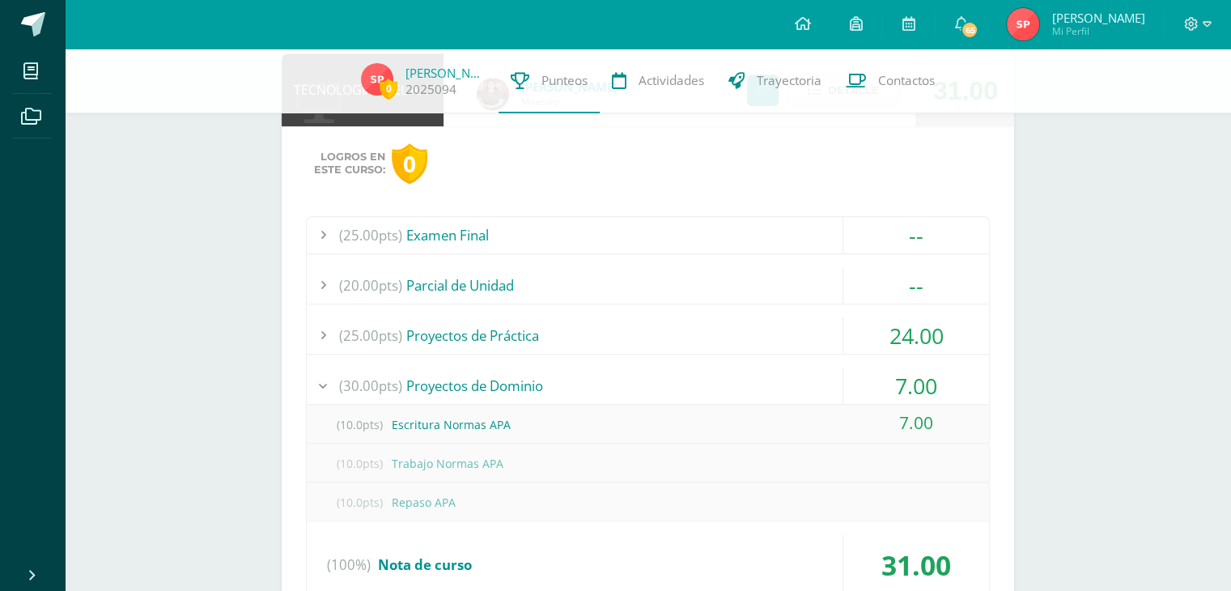
click at [382, 430] on span "(10.0pts)" at bounding box center [359, 424] width 65 height 36
click at [913, 379] on div "7.00" at bounding box center [916, 385] width 146 height 36
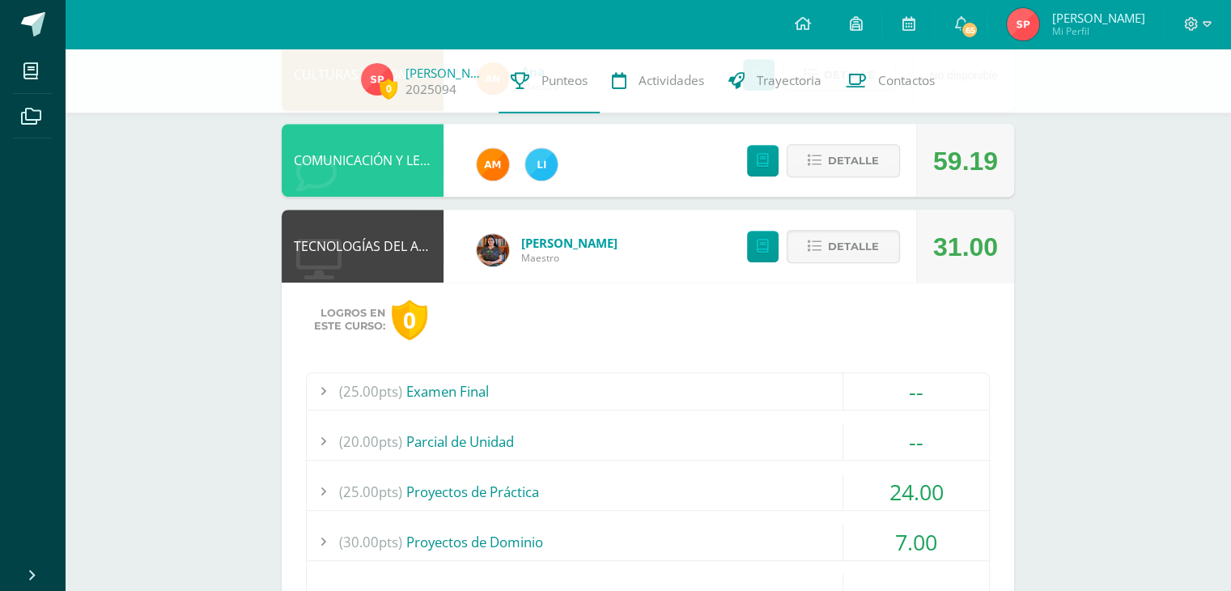
scroll to position [971, 0]
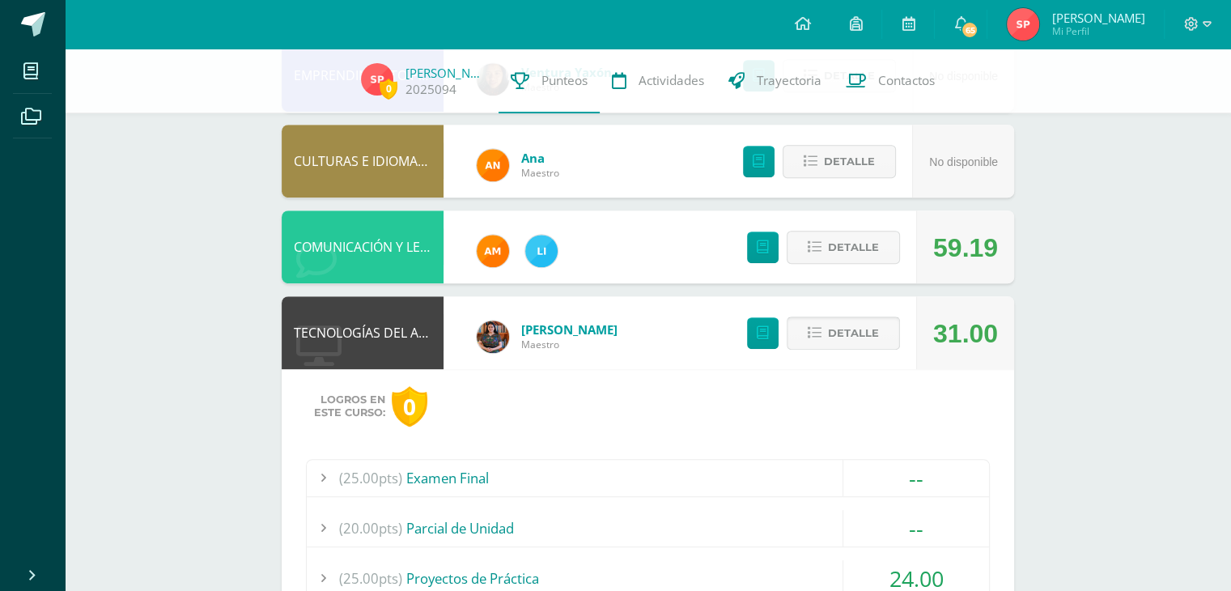
click at [833, 347] on span "Detalle" at bounding box center [853, 333] width 51 height 30
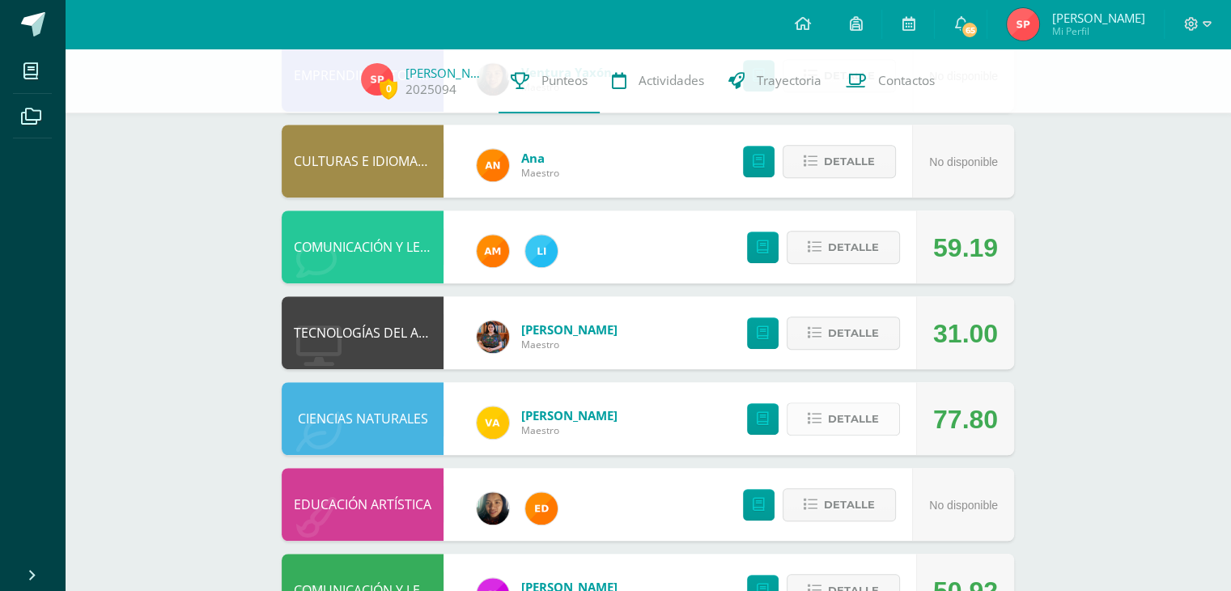
click at [864, 407] on span "Detalle" at bounding box center [853, 419] width 51 height 30
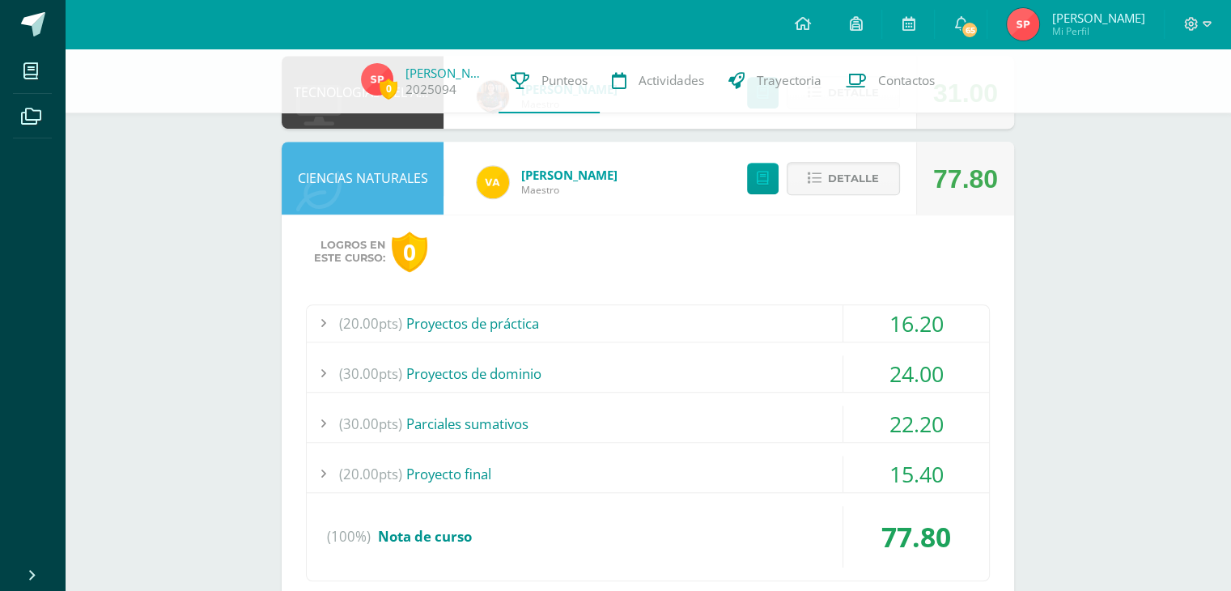
scroll to position [1214, 0]
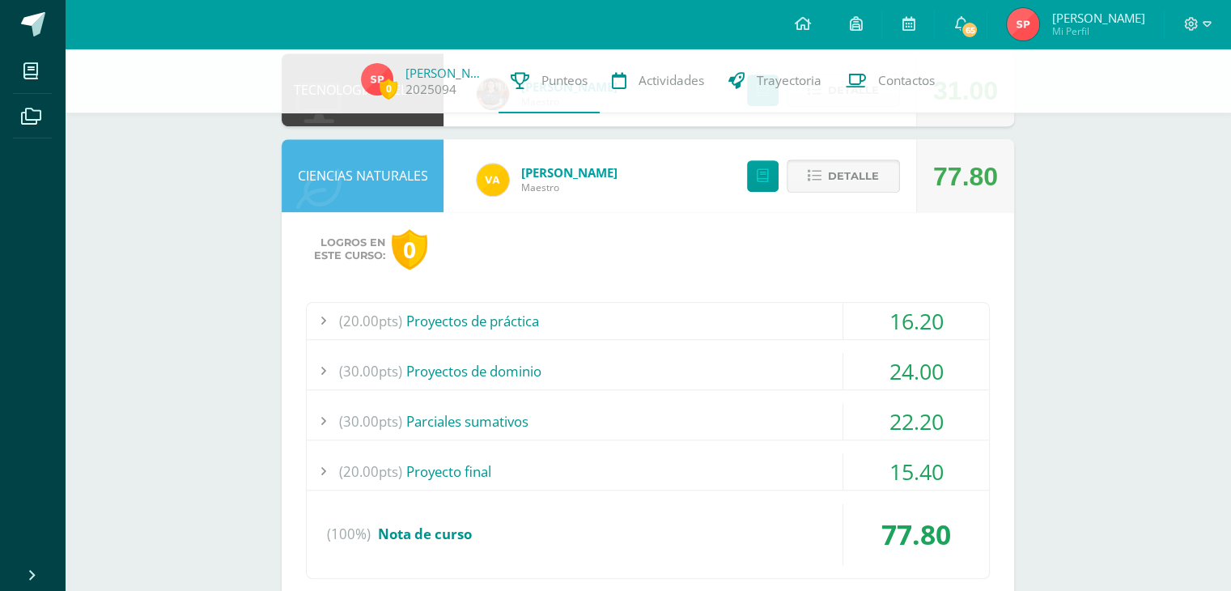
click at [854, 176] on span "Detalle" at bounding box center [853, 176] width 51 height 30
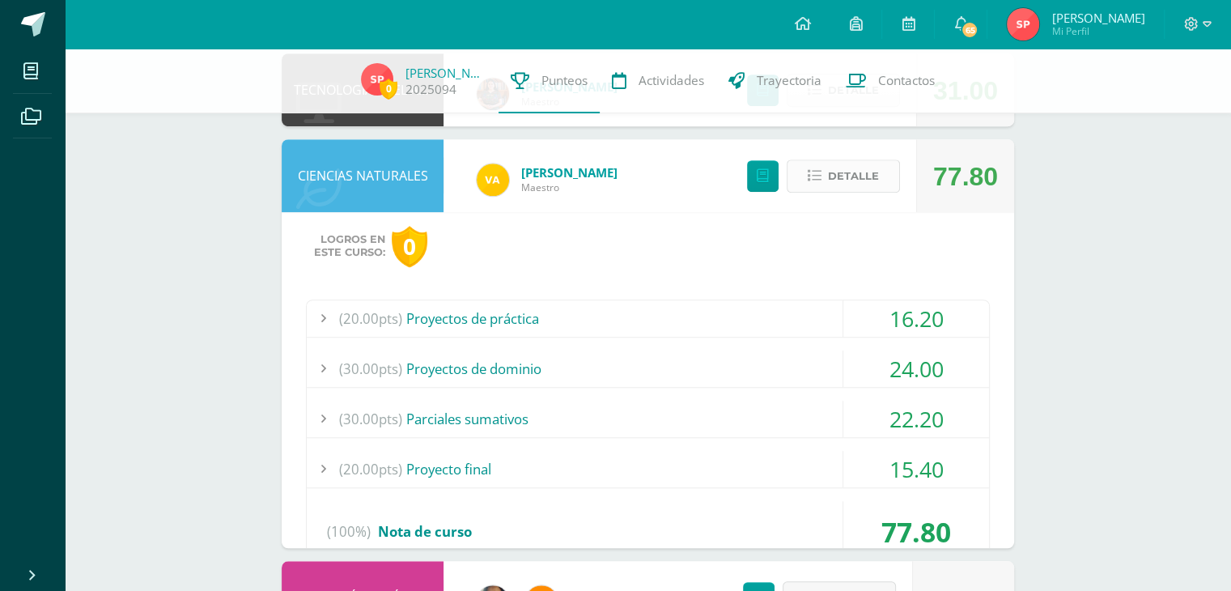
scroll to position [1038, 0]
